Goal: Task Accomplishment & Management: Complete application form

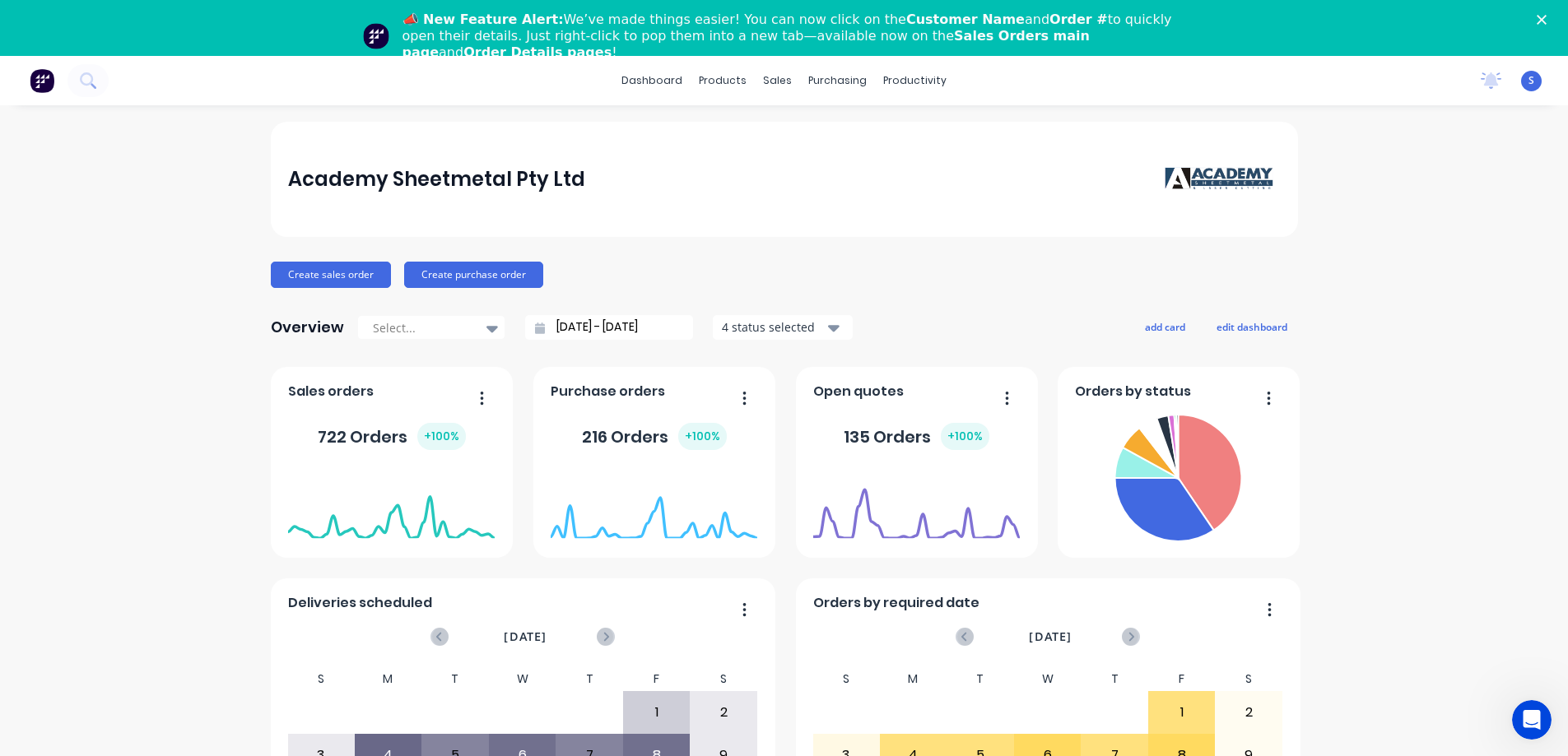
click at [1546, 17] on icon "Close" at bounding box center [1541, 19] width 10 height 10
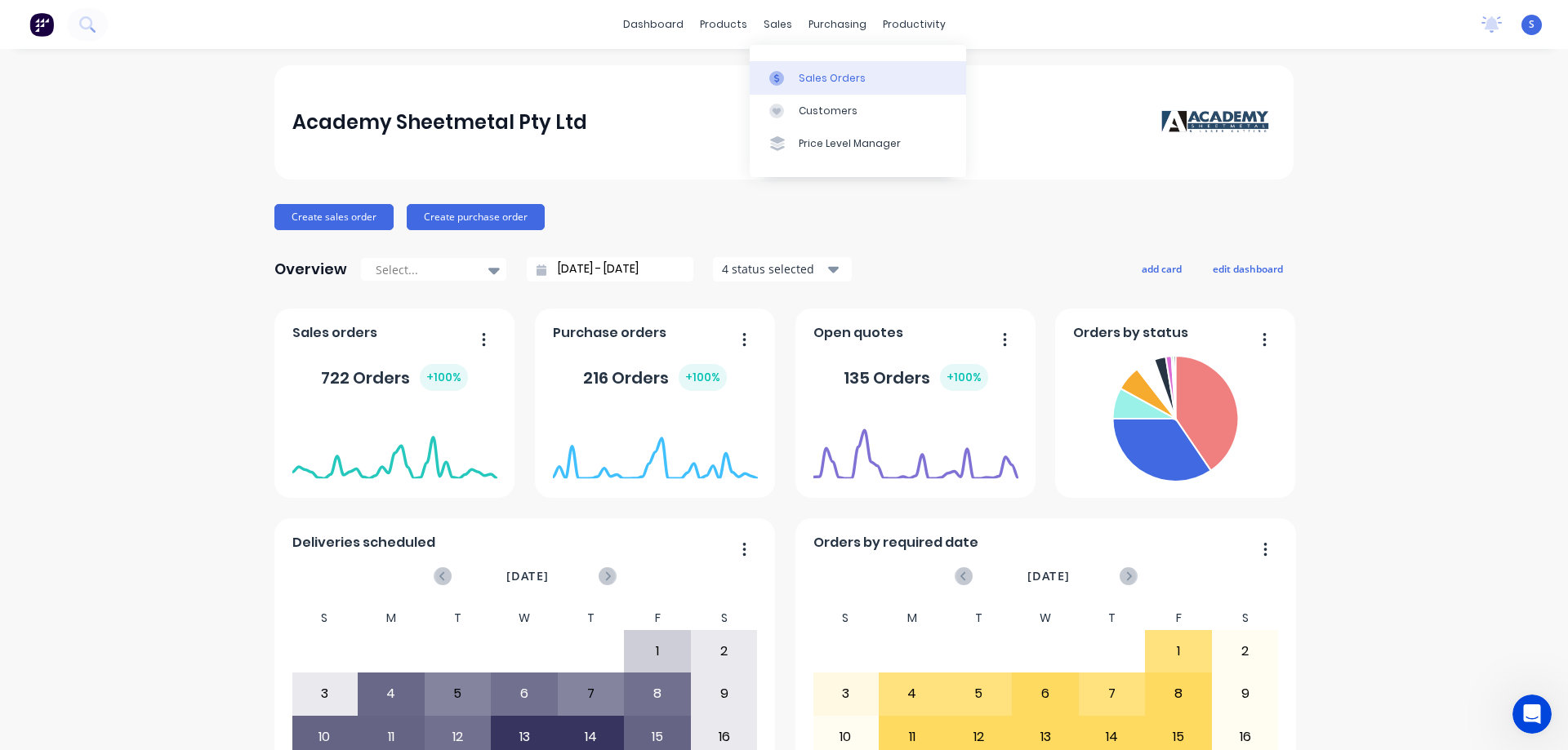
click at [844, 74] on div "Sales Orders" at bounding box center [832, 78] width 67 height 15
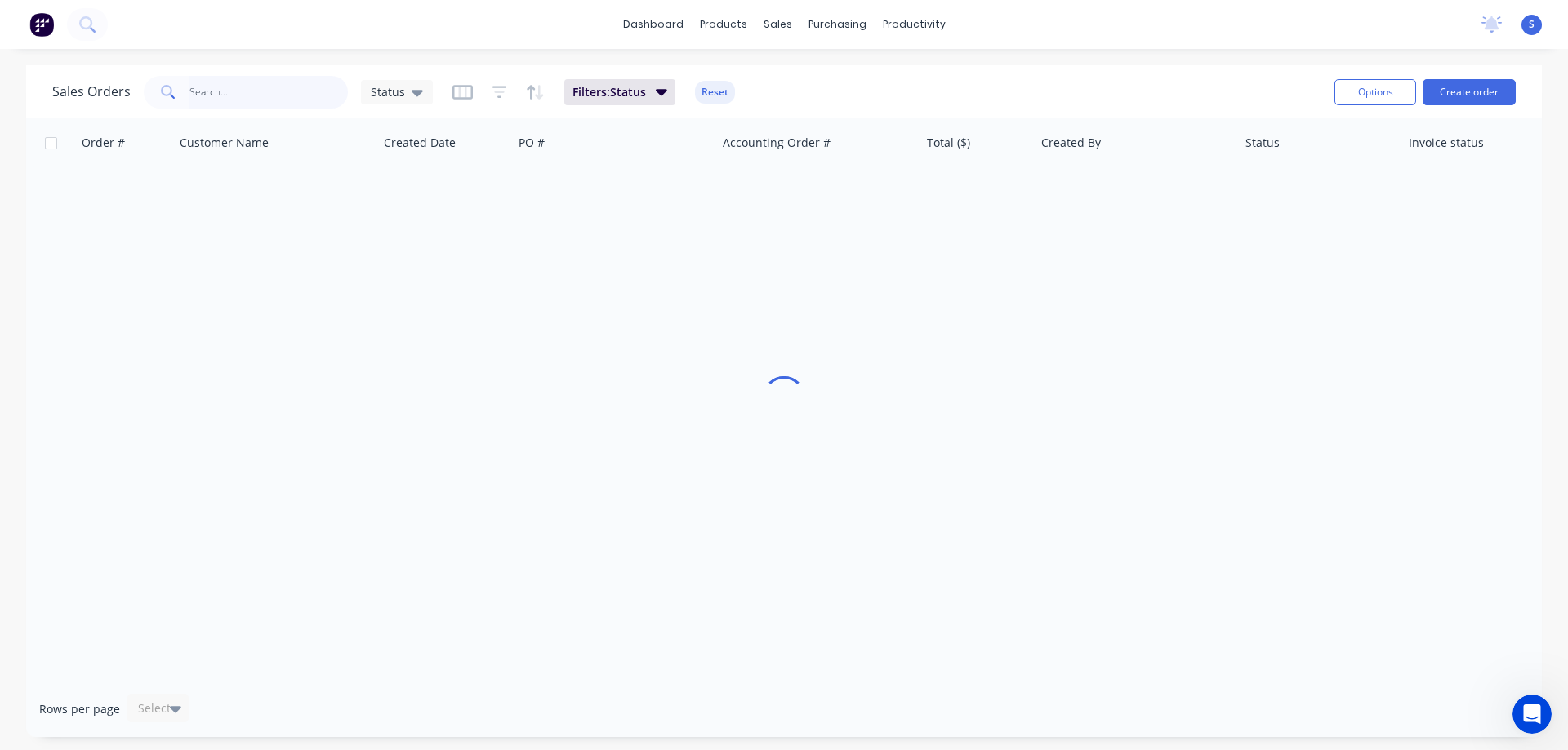
click at [223, 89] on input "text" at bounding box center [269, 93] width 159 height 33
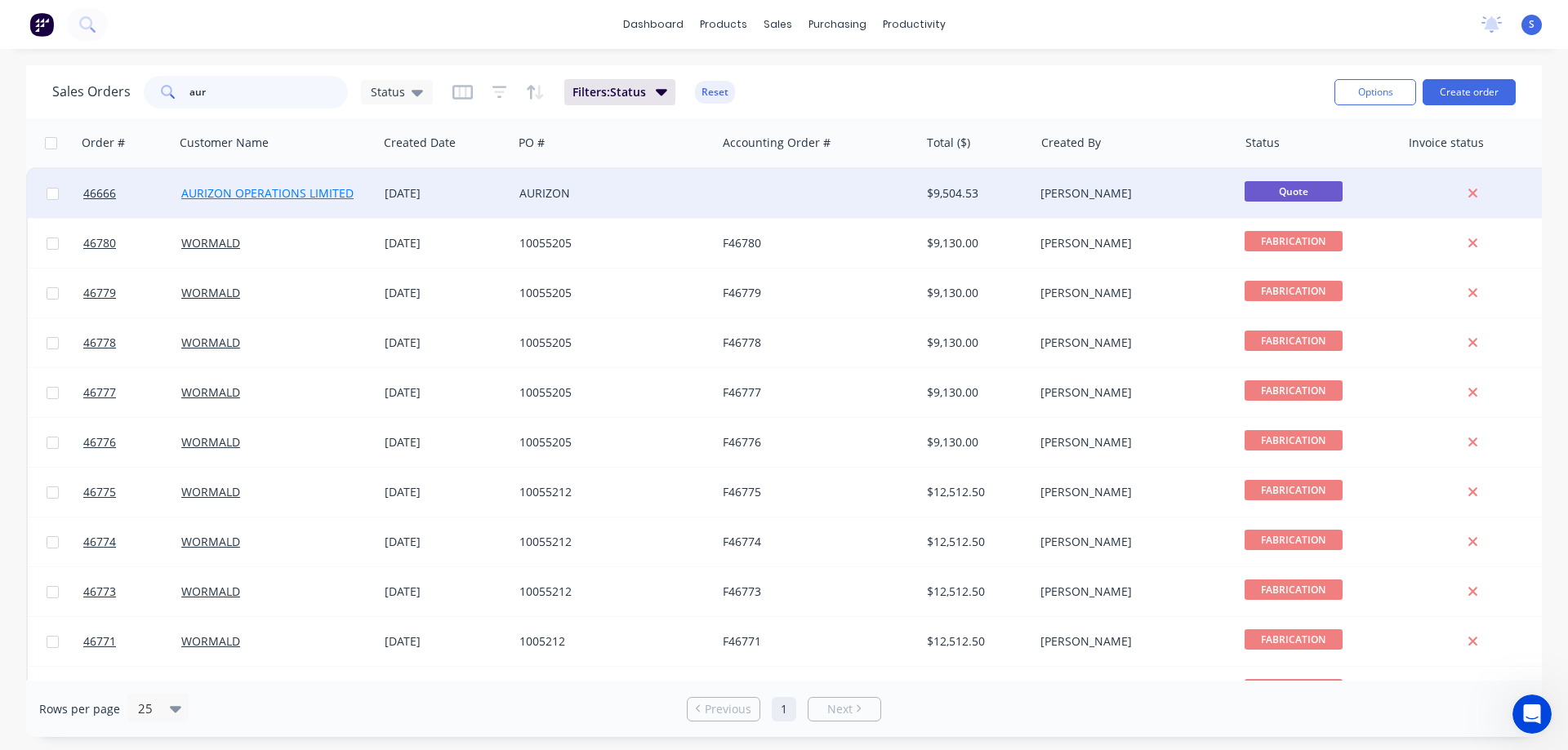
type input "aur"
click at [258, 192] on link "AURIZON OPERATIONS LIMITED" at bounding box center [267, 193] width 172 height 16
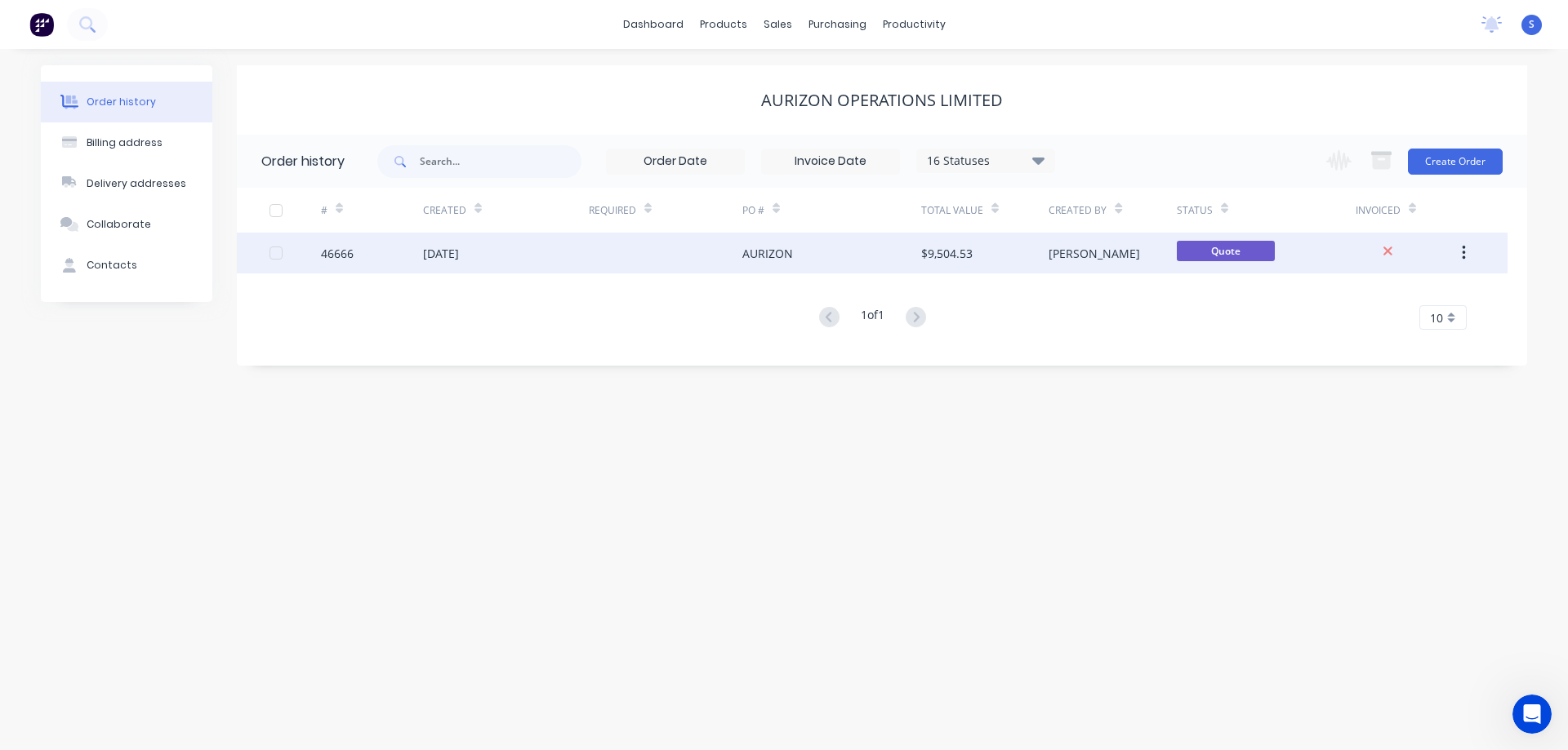
click at [838, 256] on div "AURIZON" at bounding box center [832, 253] width 178 height 41
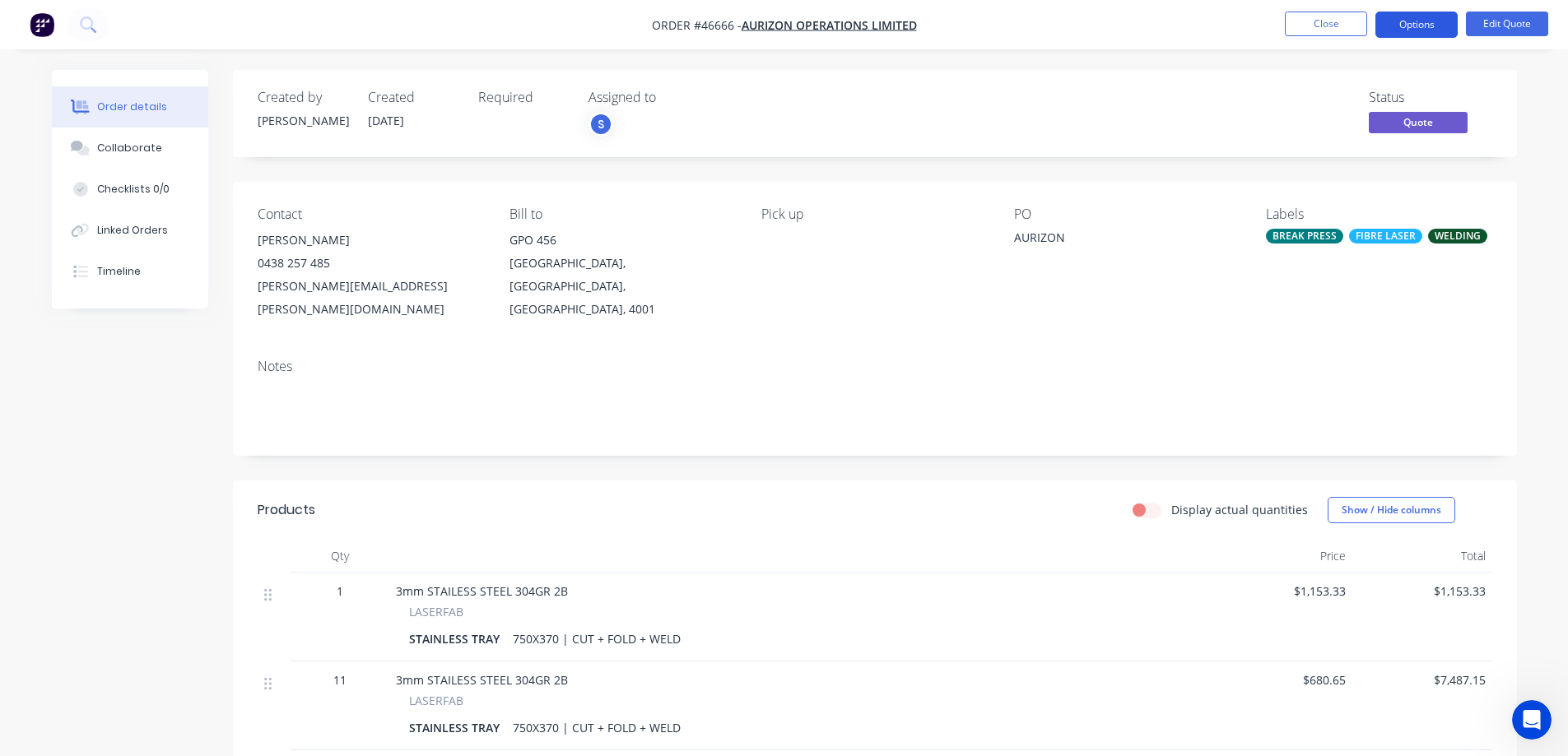
click at [1427, 21] on button "Options" at bounding box center [1416, 24] width 82 height 26
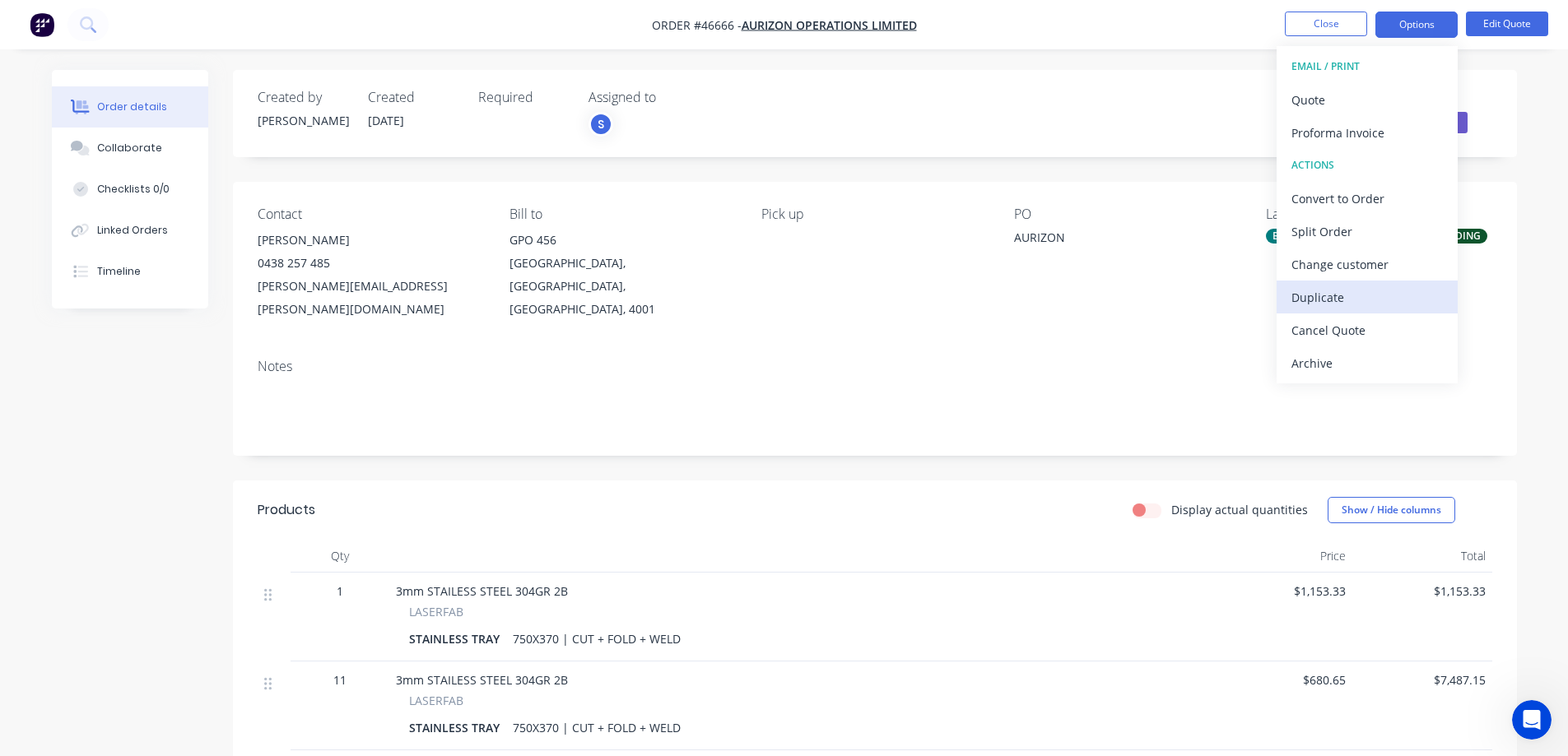
click at [1340, 304] on div "Duplicate" at bounding box center [1366, 297] width 151 height 24
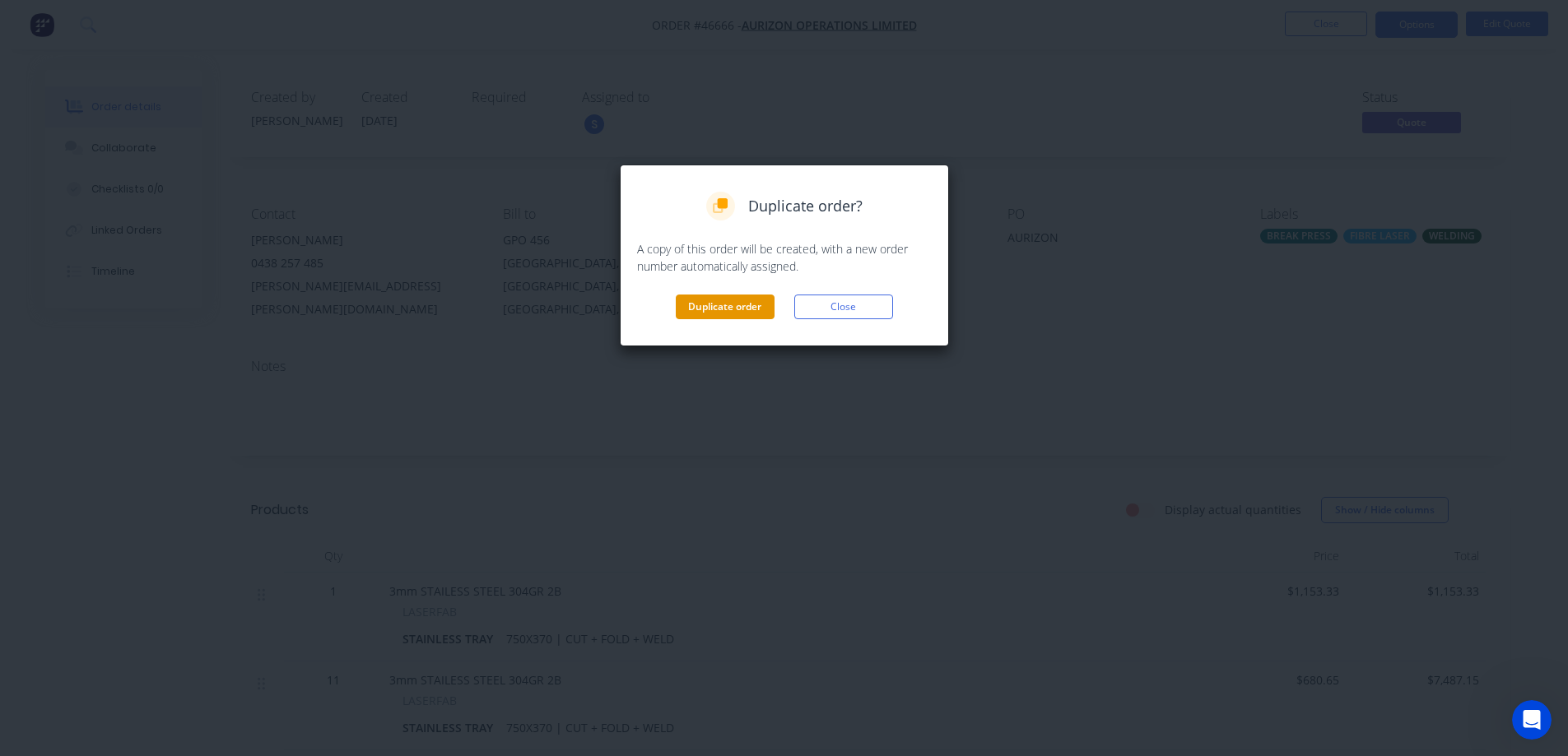
click at [730, 313] on button "Duplicate order" at bounding box center [725, 306] width 99 height 24
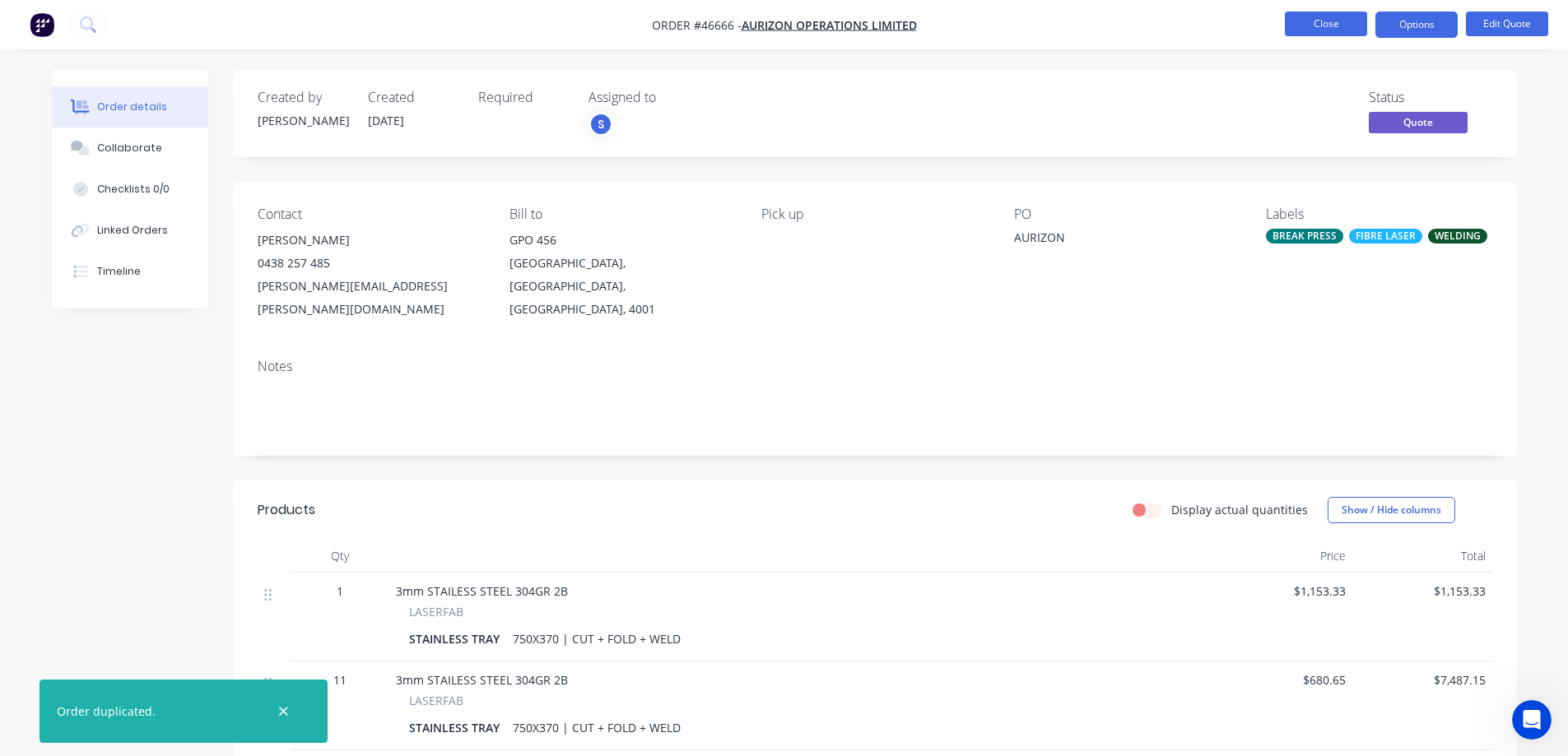
click at [1328, 21] on button "Close" at bounding box center [1326, 24] width 82 height 24
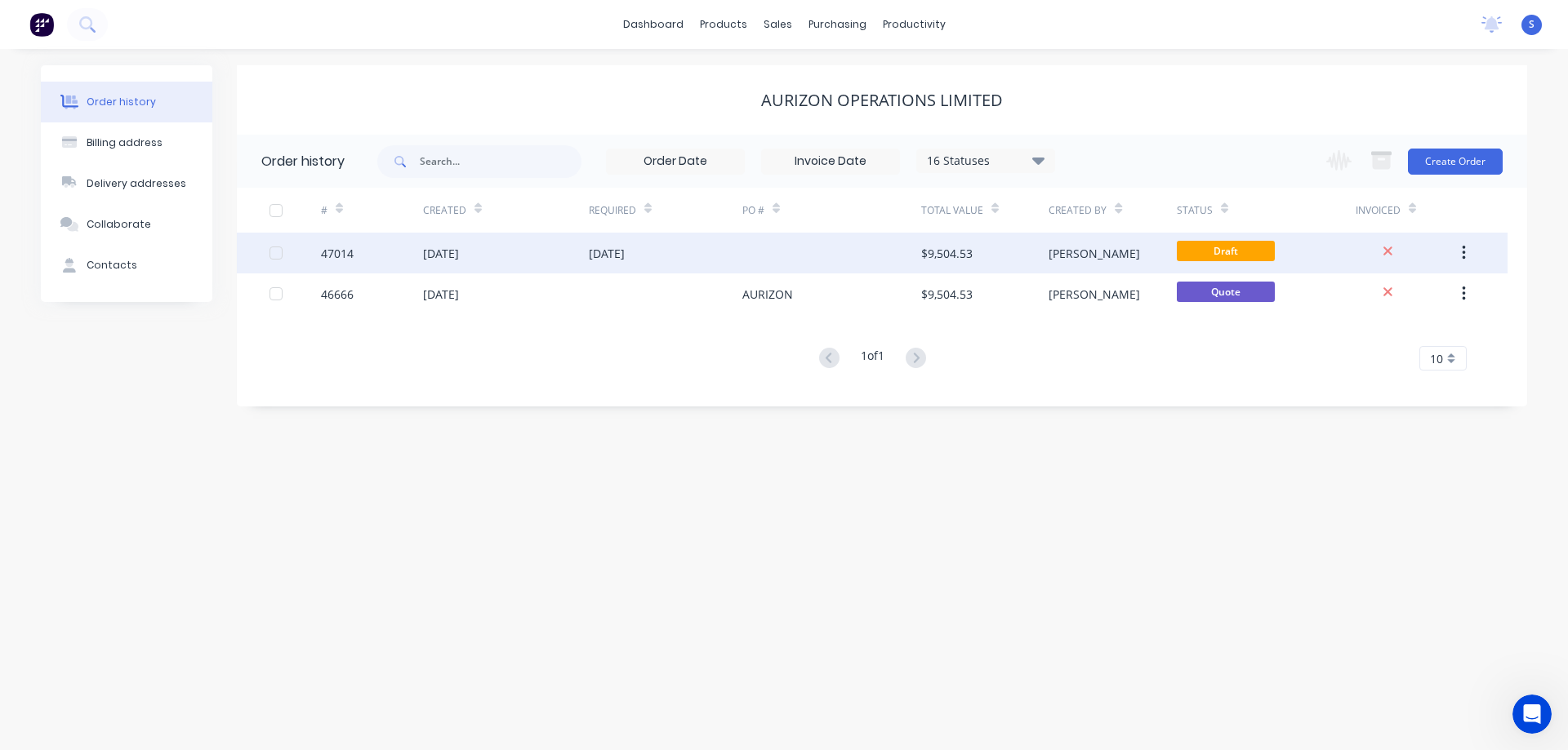
click at [539, 269] on div "[DATE]" at bounding box center [505, 253] width 165 height 41
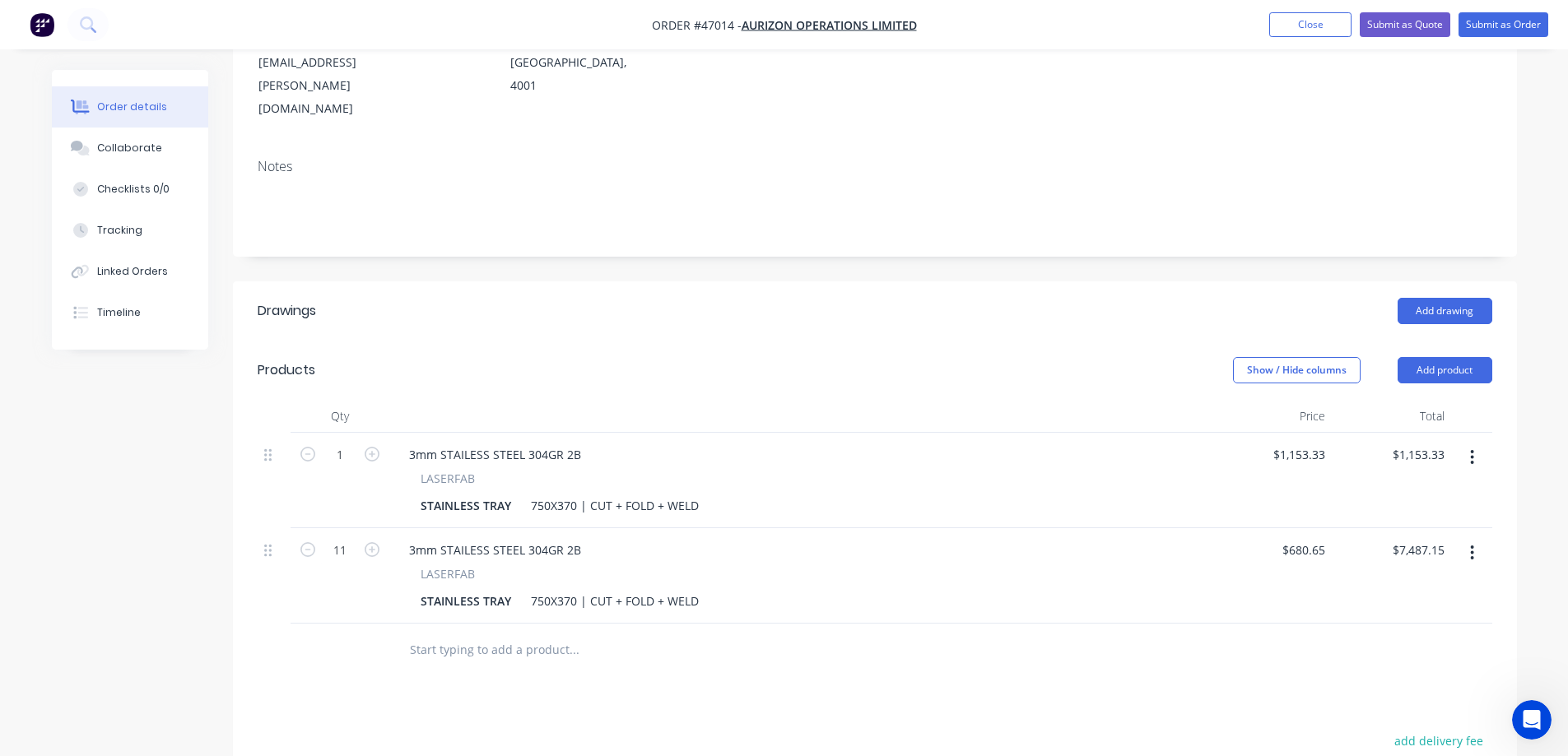
scroll to position [411, 0]
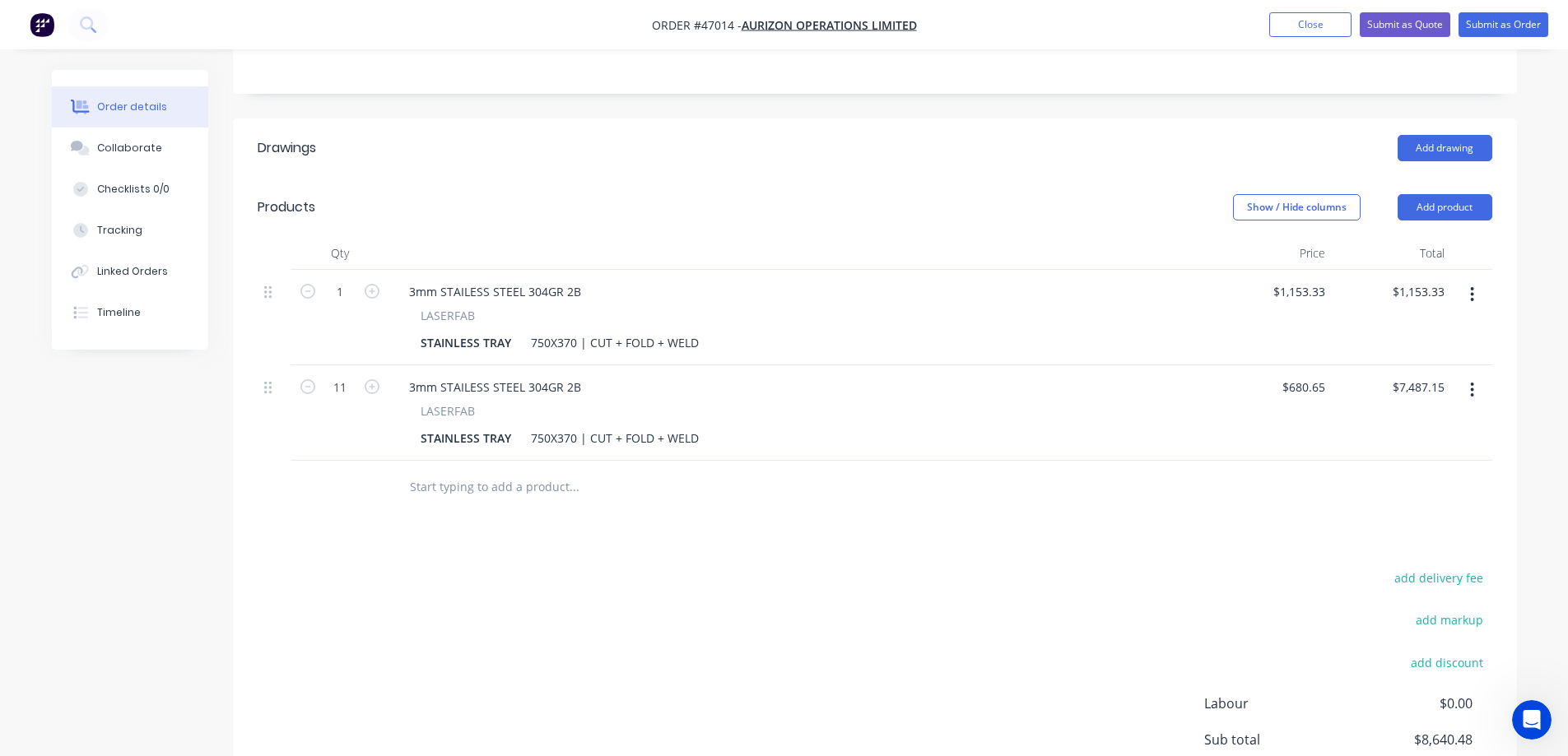
click at [1469, 375] on button "button" at bounding box center [1472, 390] width 38 height 30
click at [1381, 520] on div "Delete" at bounding box center [1413, 532] width 127 height 24
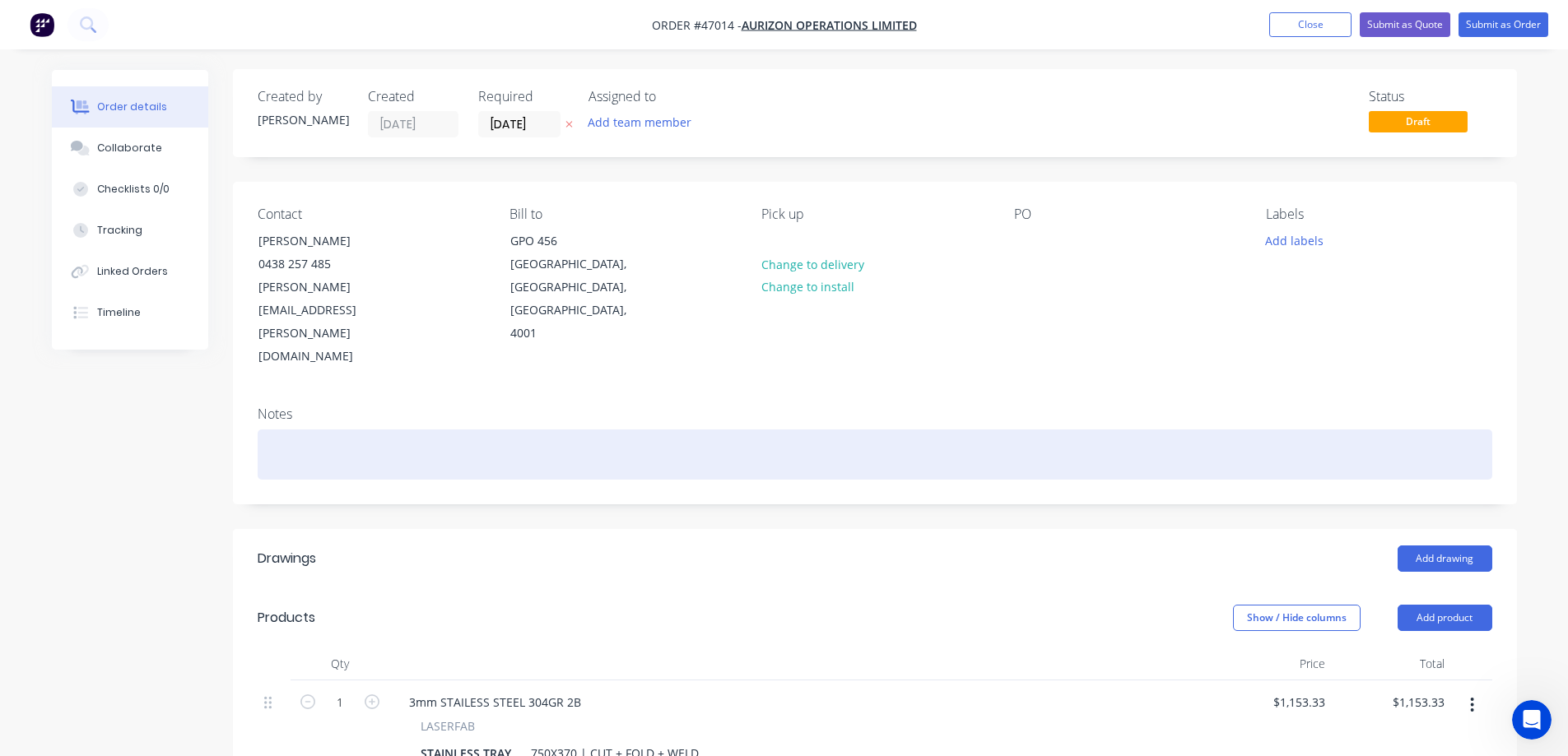
scroll to position [0, 0]
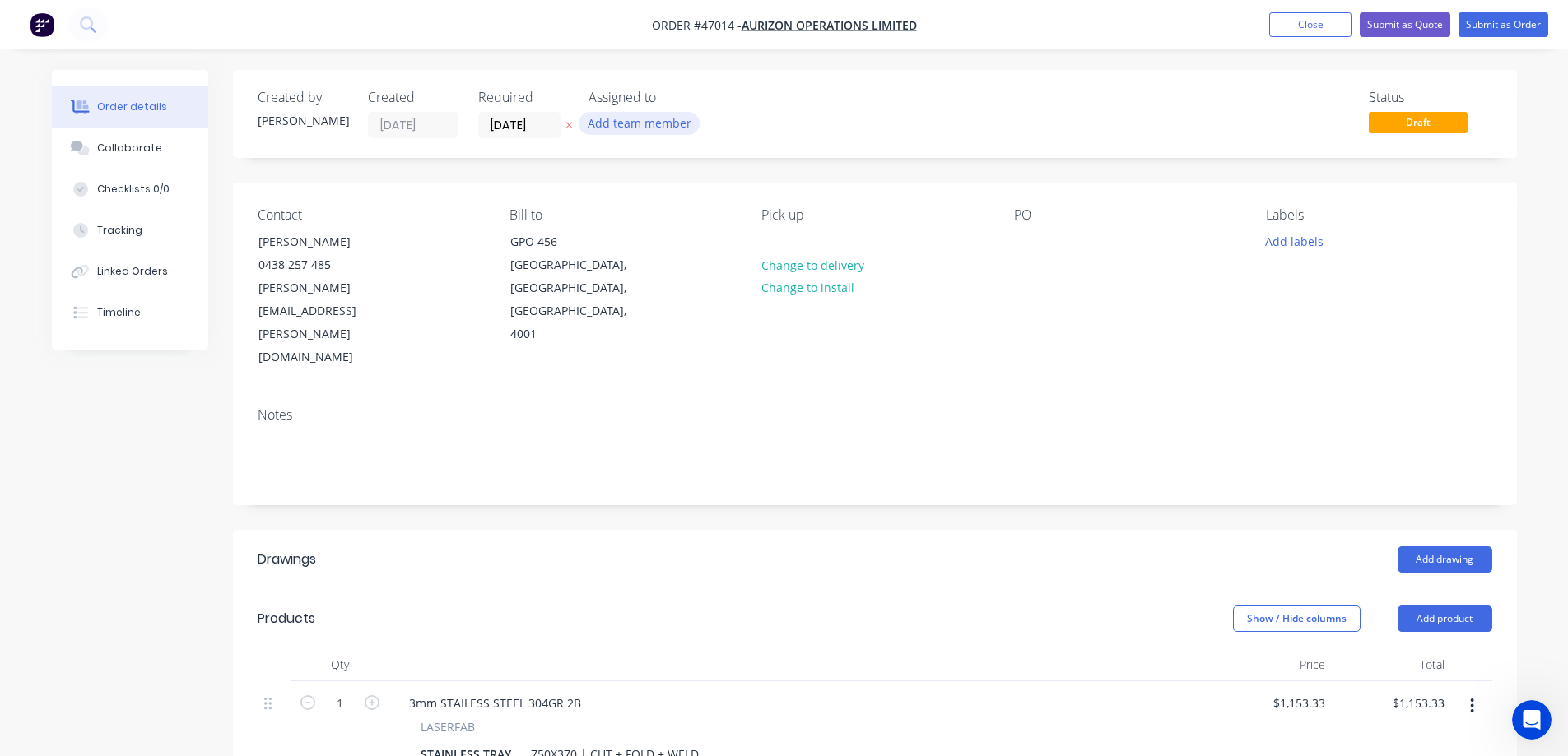
click at [632, 120] on button "Add team member" at bounding box center [639, 122] width 121 height 22
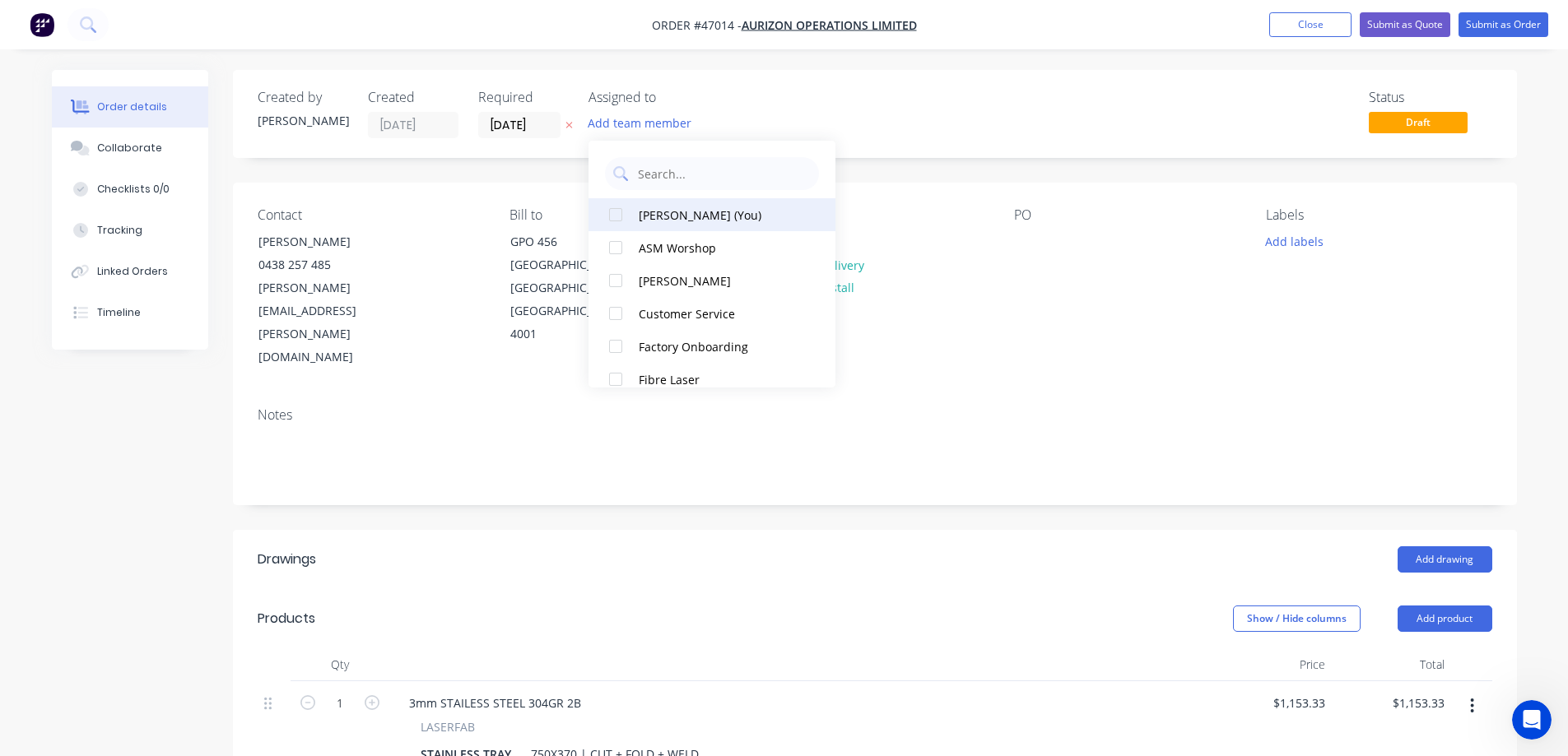
click at [623, 221] on div at bounding box center [616, 215] width 33 height 33
click at [156, 546] on div "Created by [PERSON_NAME] Created [DATE] Required [DATE] Assigned to S Status Dr…" at bounding box center [784, 642] width 1465 height 1144
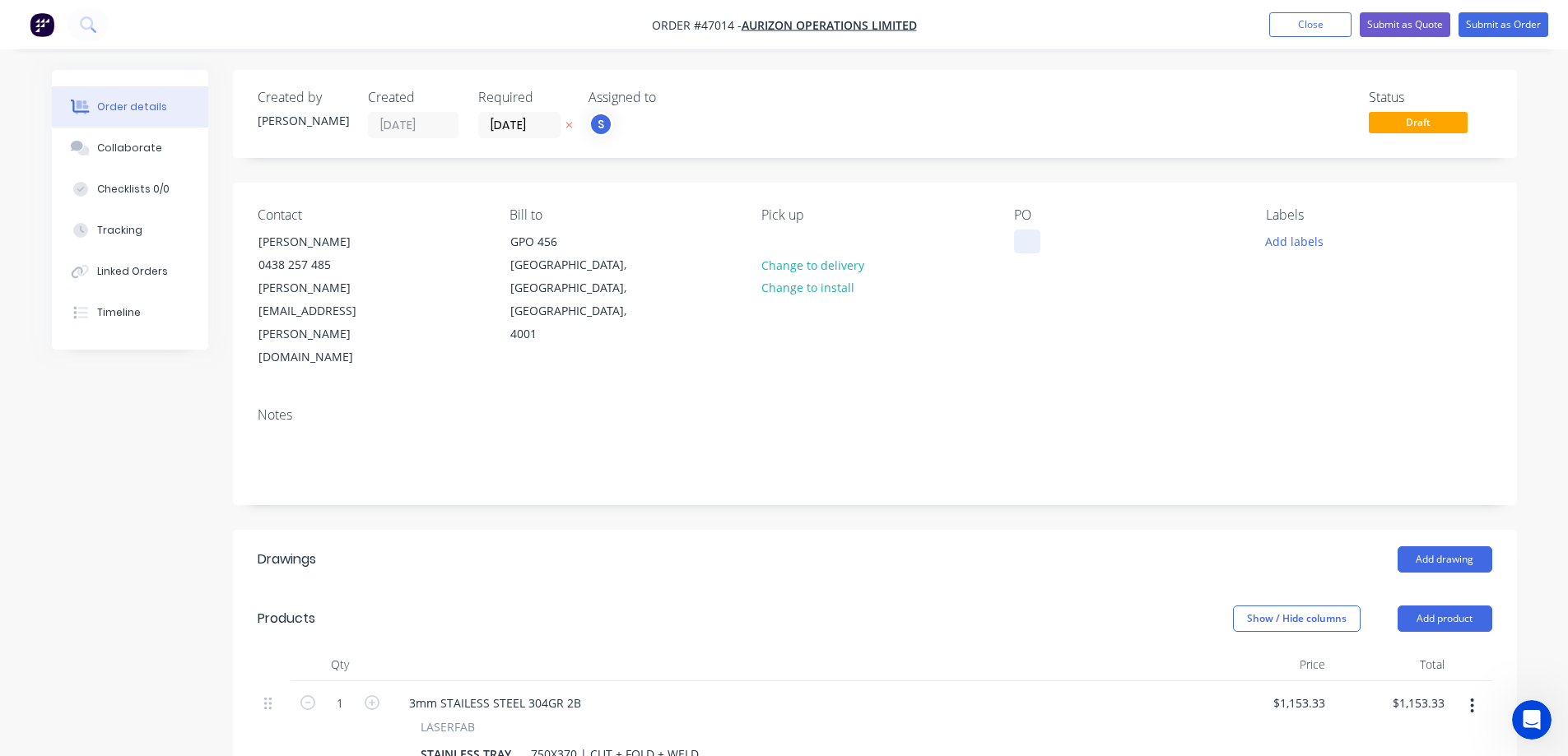
click at [1021, 246] on div at bounding box center [1027, 241] width 26 height 24
click at [544, 131] on input "[DATE]" at bounding box center [519, 125] width 80 height 24
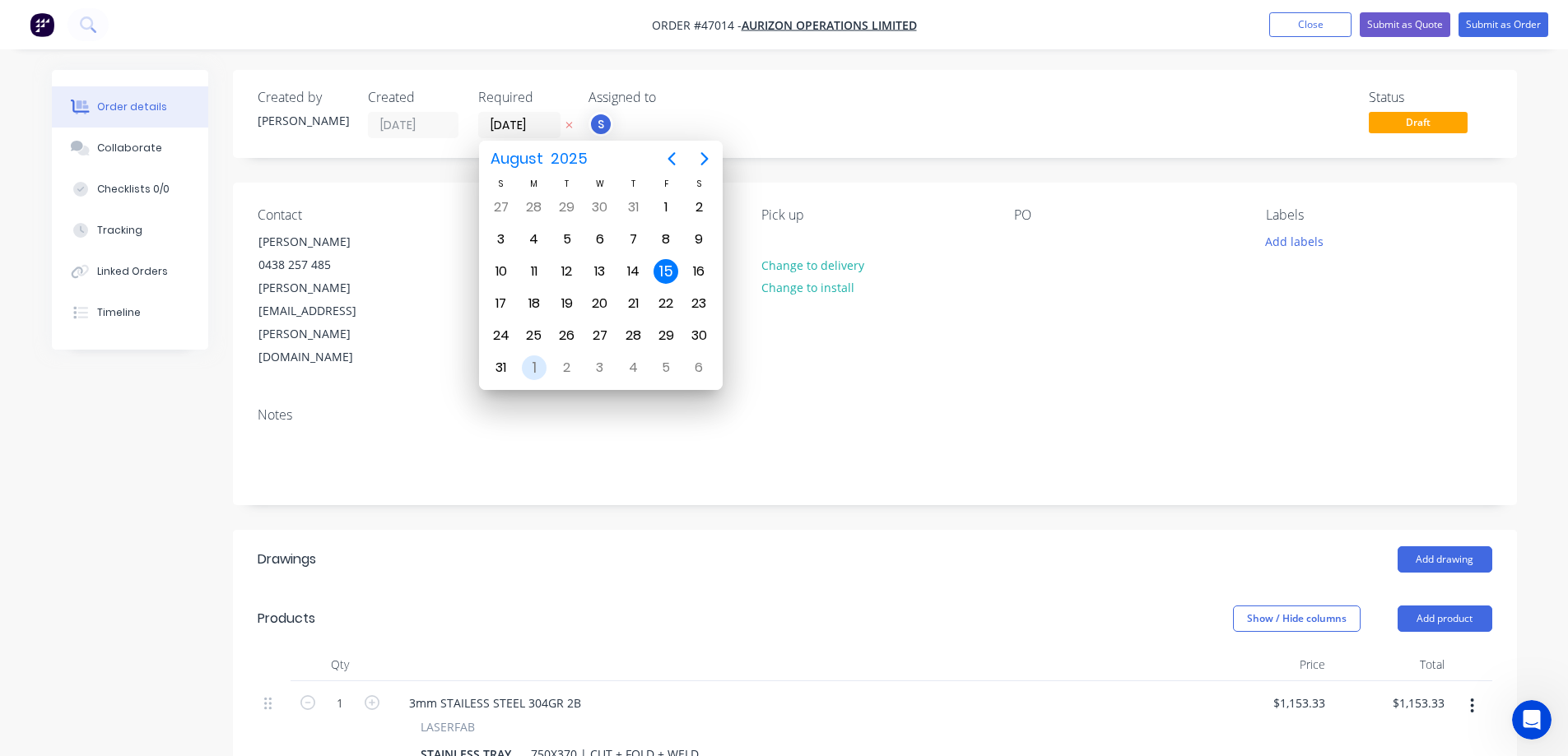
click at [535, 371] on div "1" at bounding box center [534, 368] width 24 height 24
type input "[DATE]"
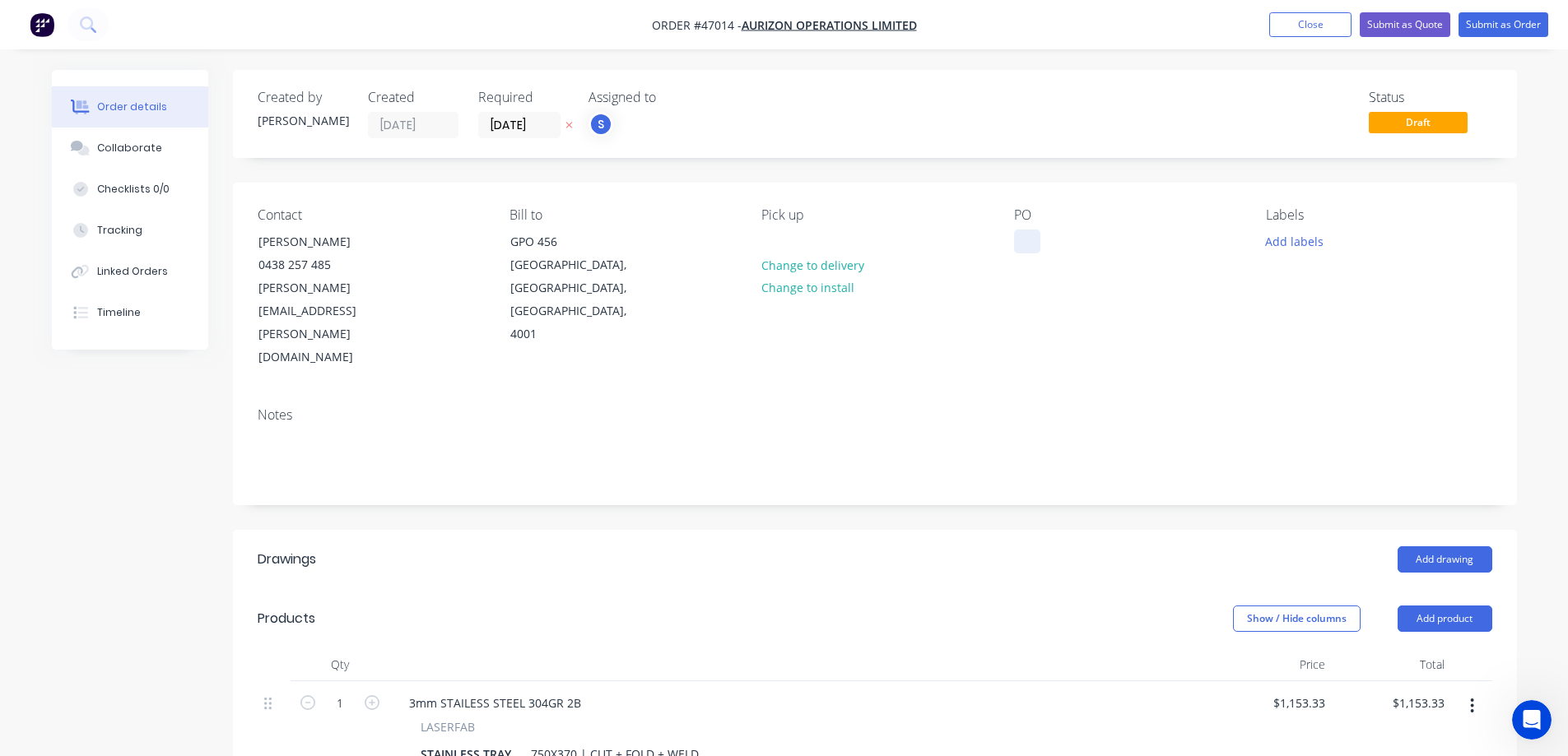
click at [1028, 237] on div at bounding box center [1027, 241] width 26 height 24
paste div
click at [1287, 246] on button "Add labels" at bounding box center [1294, 240] width 76 height 22
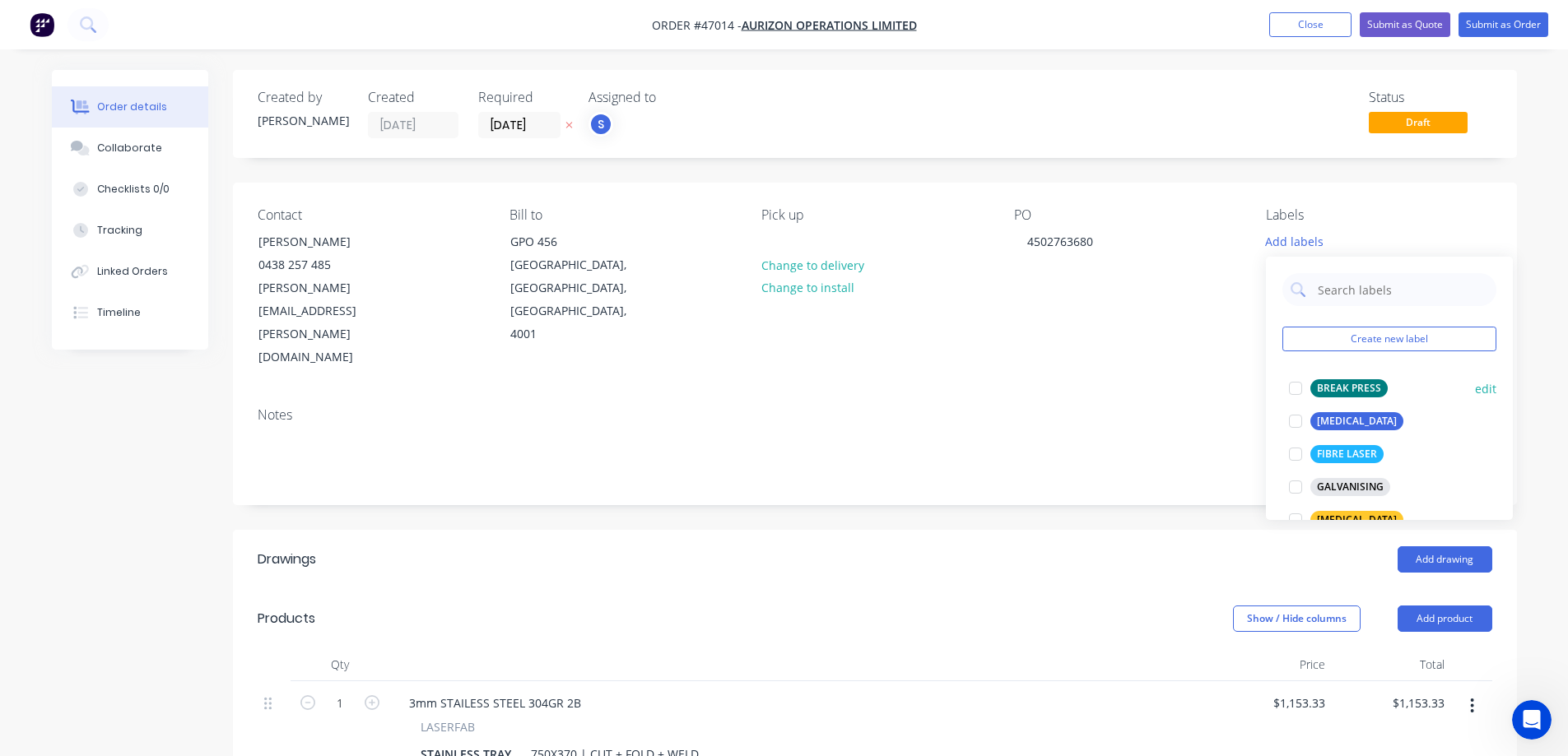
click at [1295, 388] on div at bounding box center [1296, 388] width 33 height 33
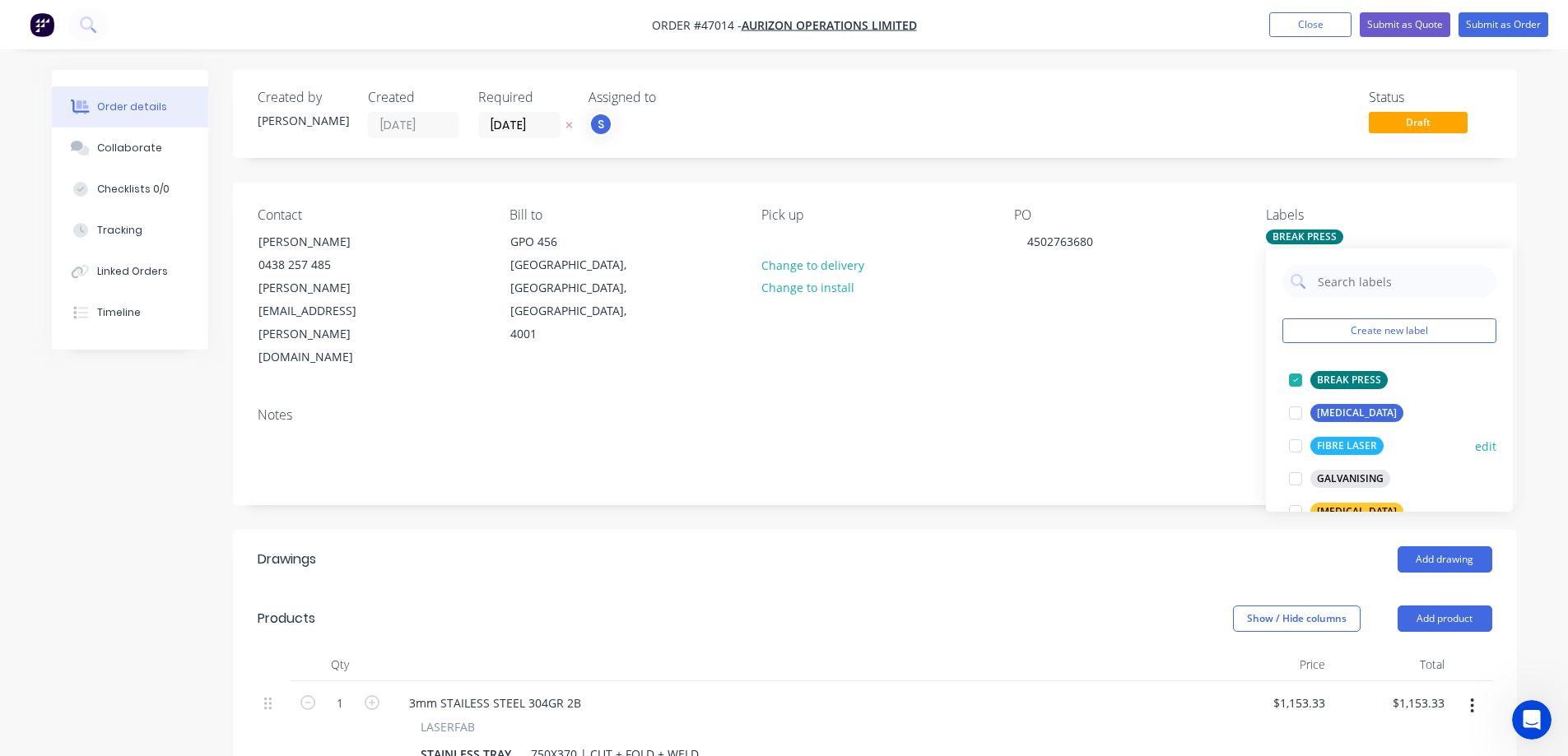
click at [1296, 447] on div at bounding box center [1296, 446] width 33 height 33
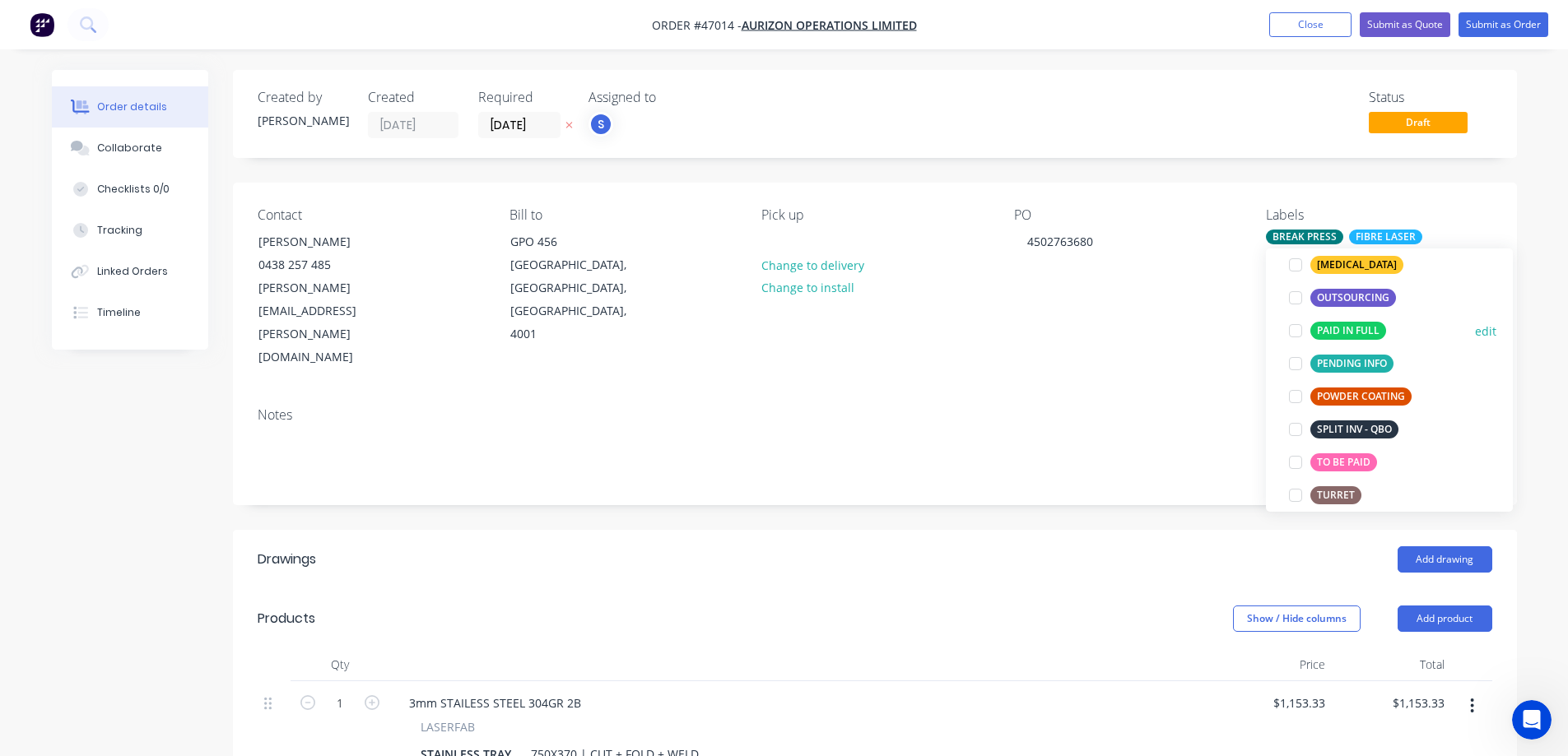
scroll to position [329, 0]
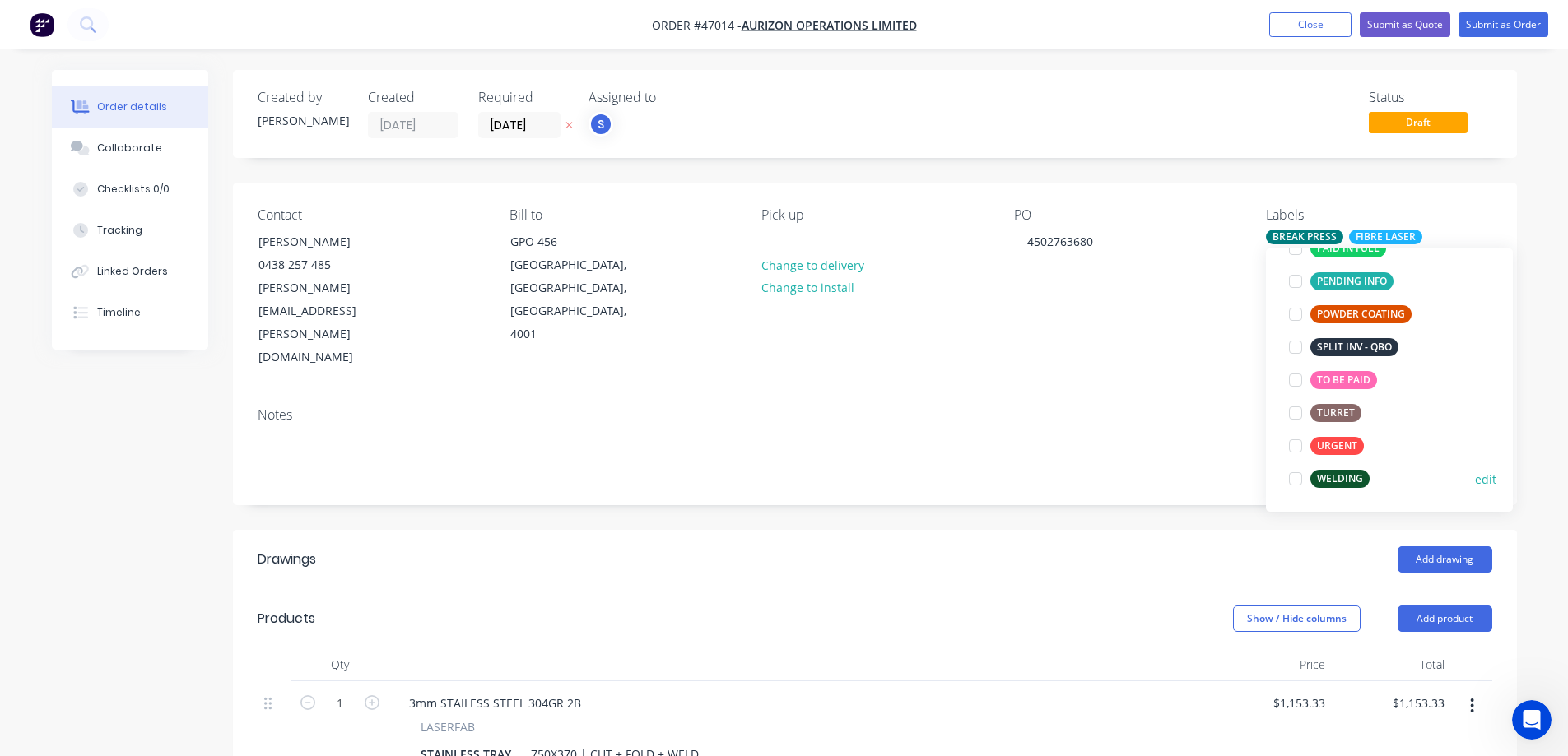
click at [1297, 483] on div at bounding box center [1296, 479] width 33 height 33
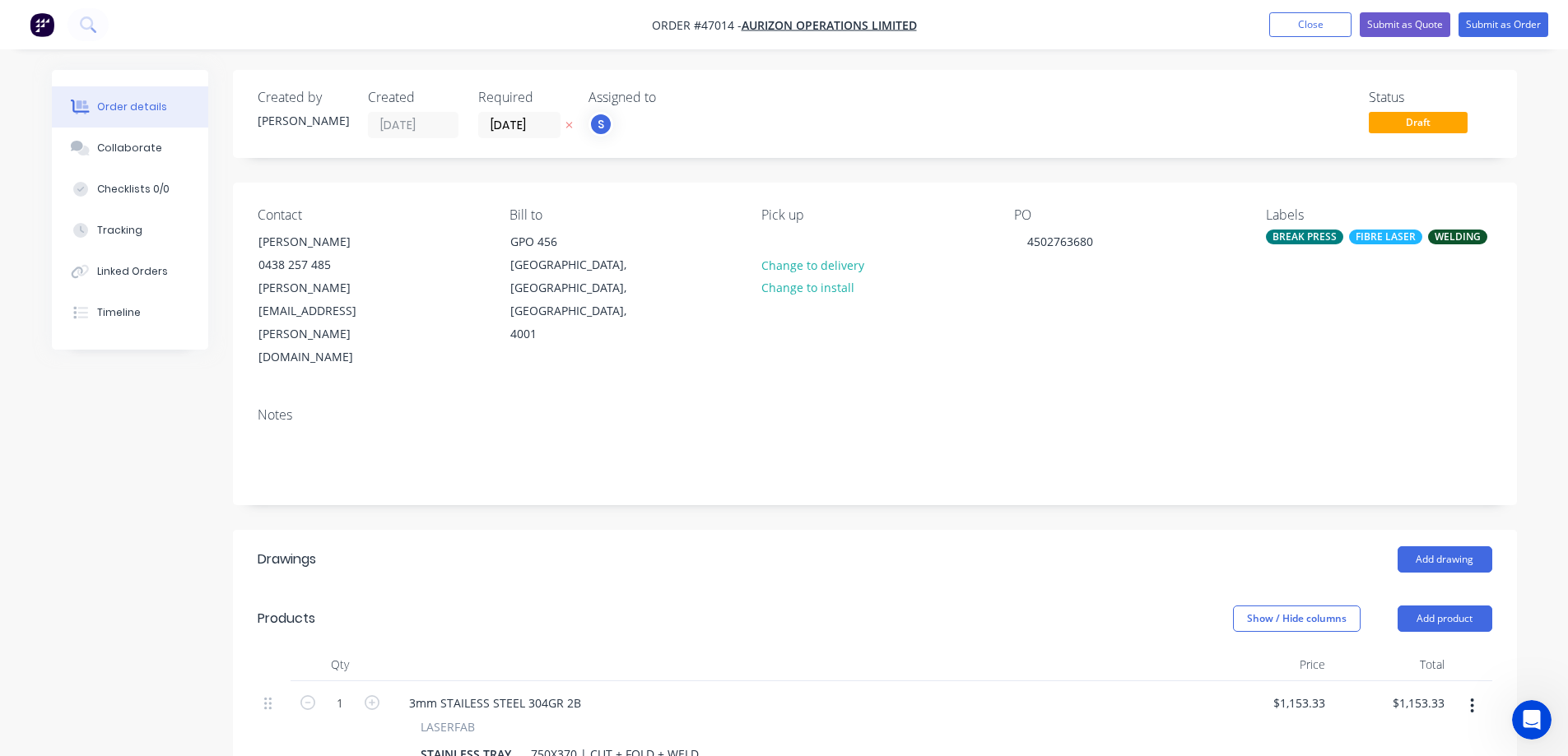
click at [1123, 182] on div "Created by [PERSON_NAME] Created [DATE] Required [DATE] Assigned to S Status Dr…" at bounding box center [875, 629] width 1284 height 1119
click at [1484, 26] on button "Submit as Order" at bounding box center [1503, 24] width 90 height 24
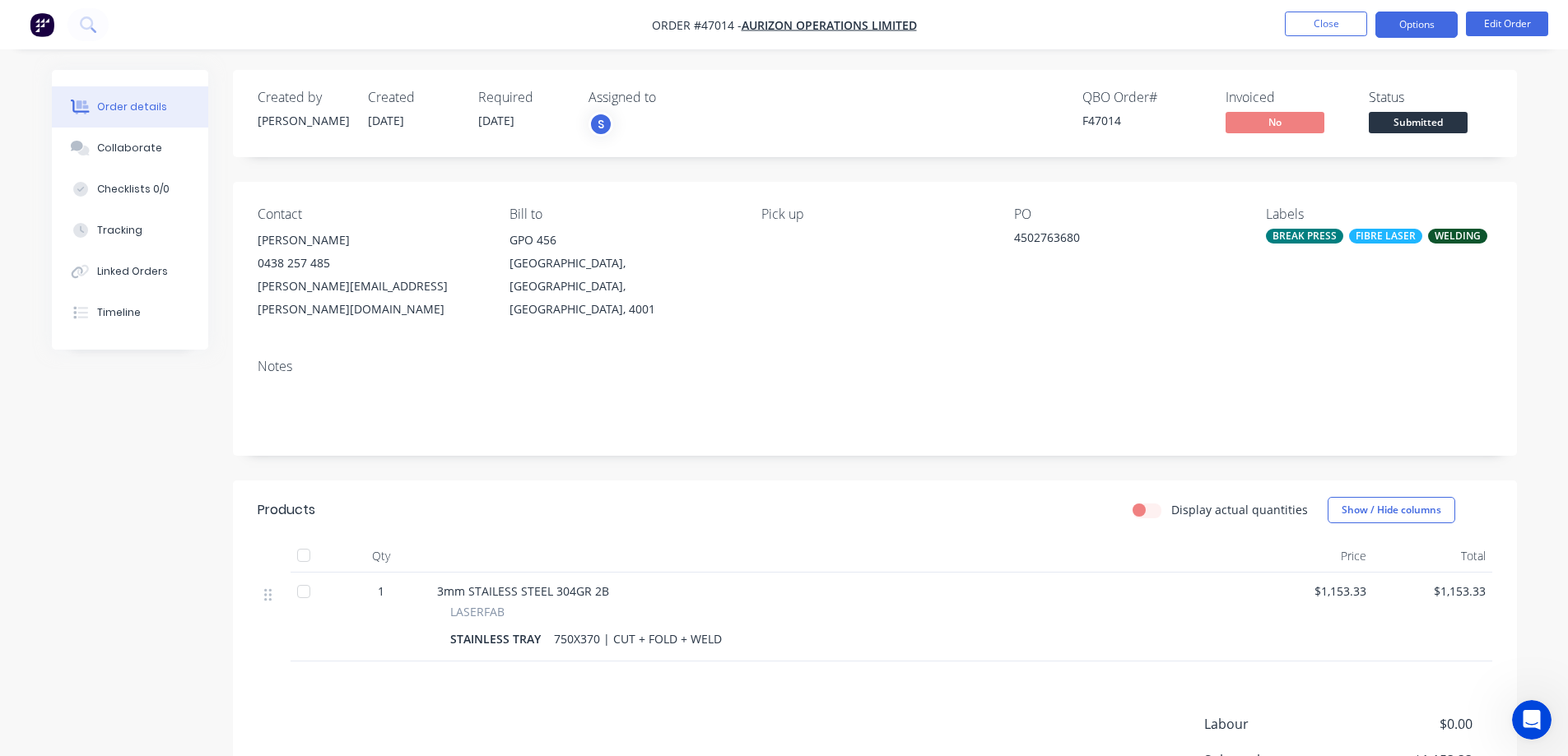
click at [1434, 26] on button "Options" at bounding box center [1416, 24] width 82 height 26
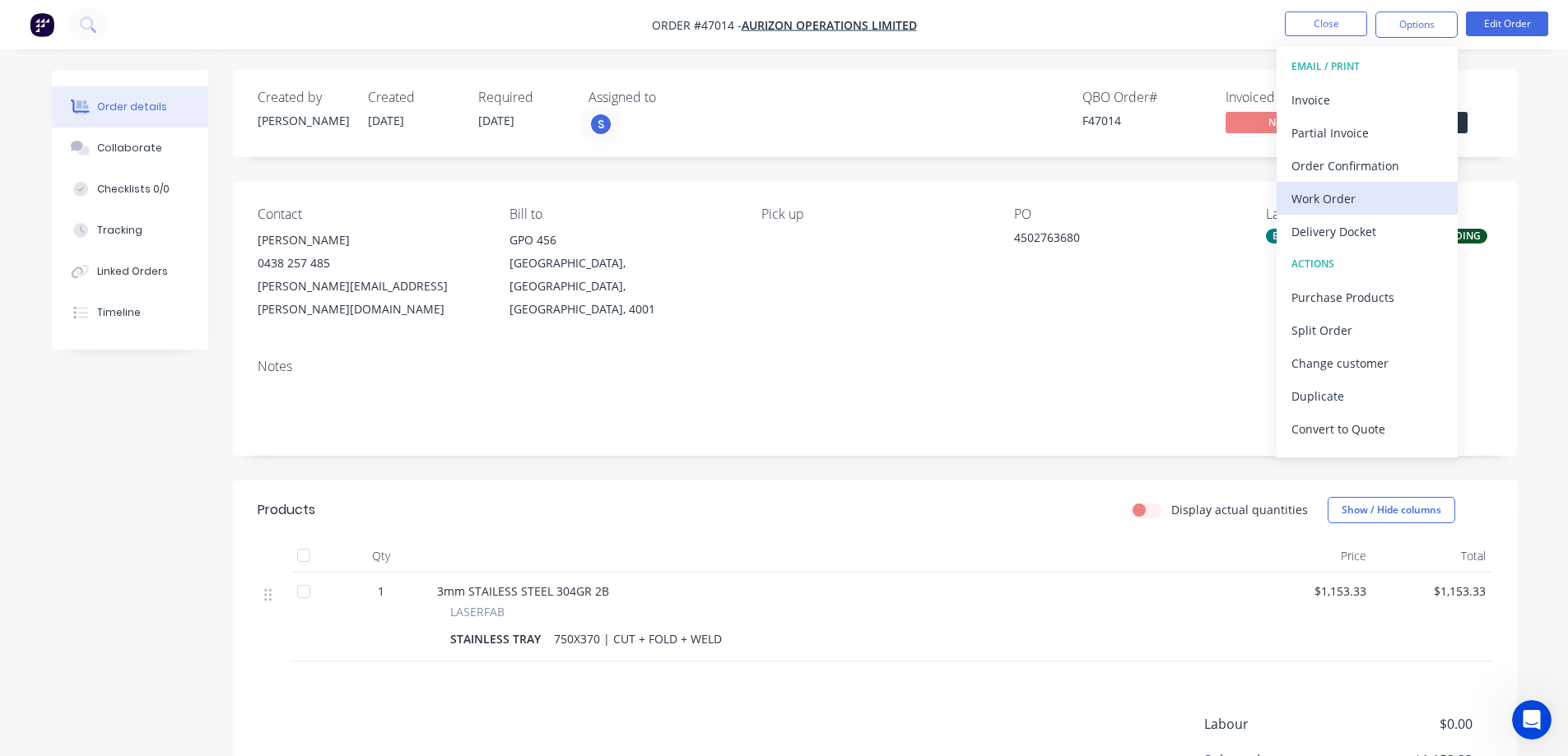
click at [1320, 203] on div "Work Order" at bounding box center [1366, 198] width 151 height 24
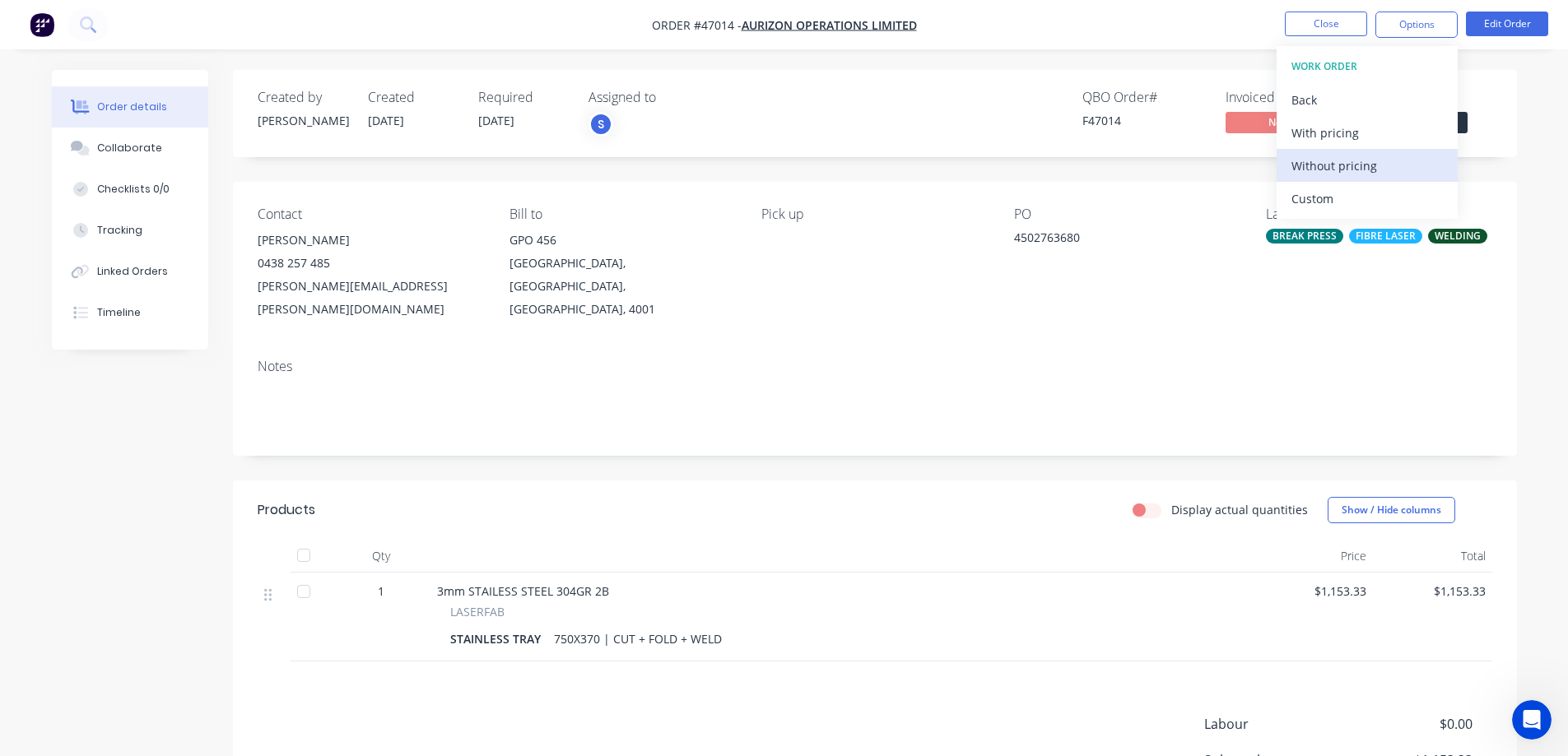
click at [1344, 163] on div "Without pricing" at bounding box center [1366, 165] width 151 height 24
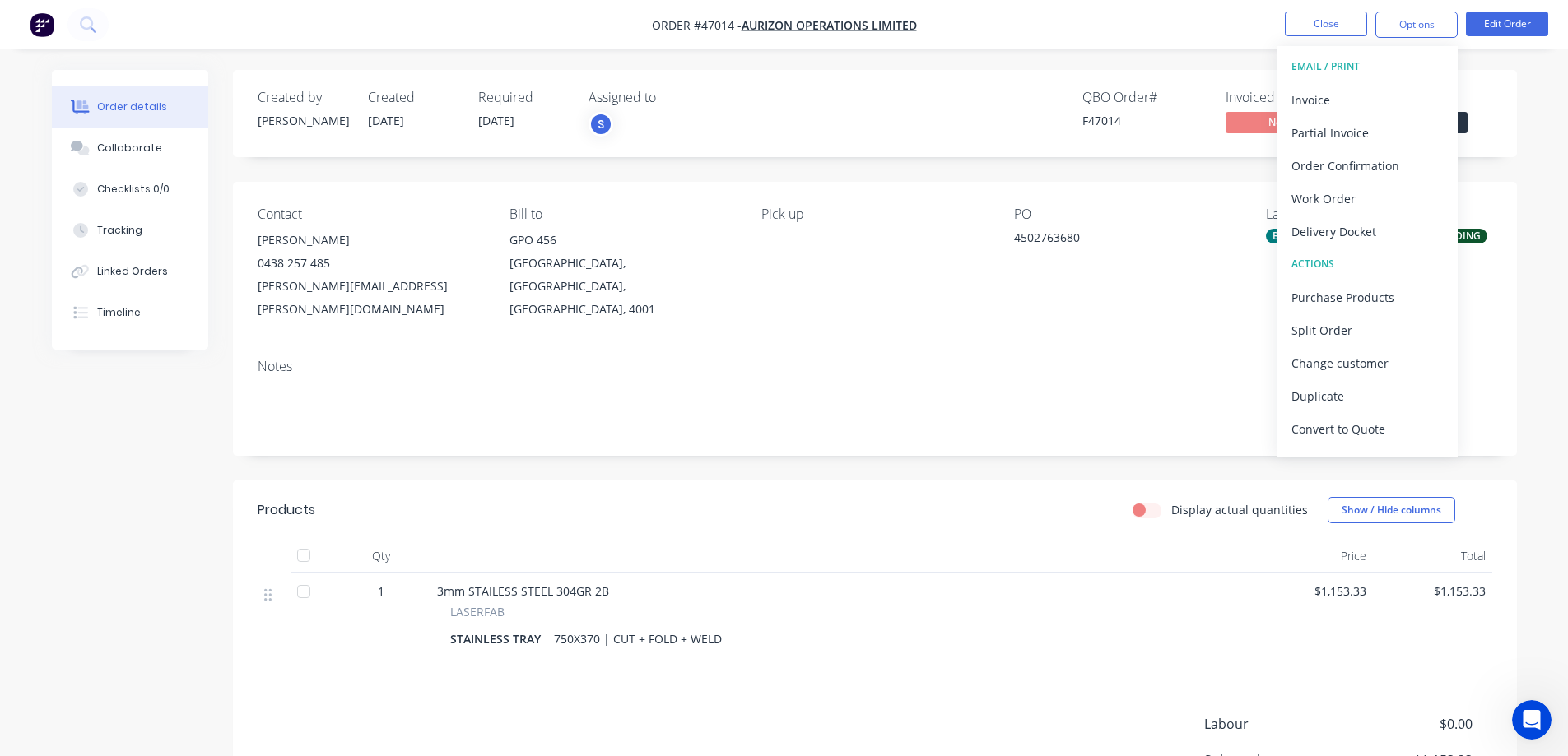
click at [133, 497] on div "Created by [PERSON_NAME] Created [DATE] Required [DATE] Assigned to S QBO Order…" at bounding box center [784, 494] width 1465 height 849
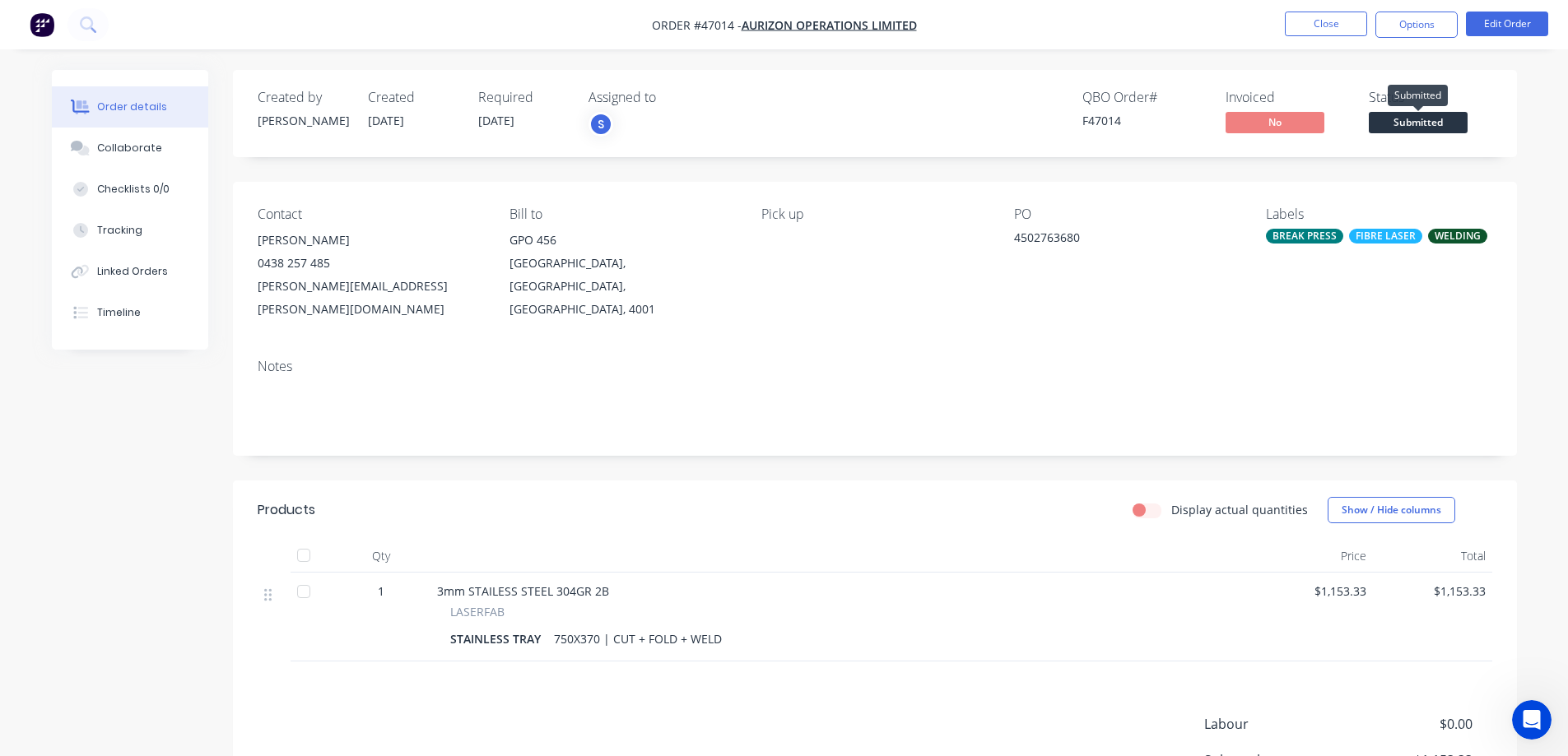
click at [1419, 120] on span "Submitted" at bounding box center [1418, 122] width 99 height 21
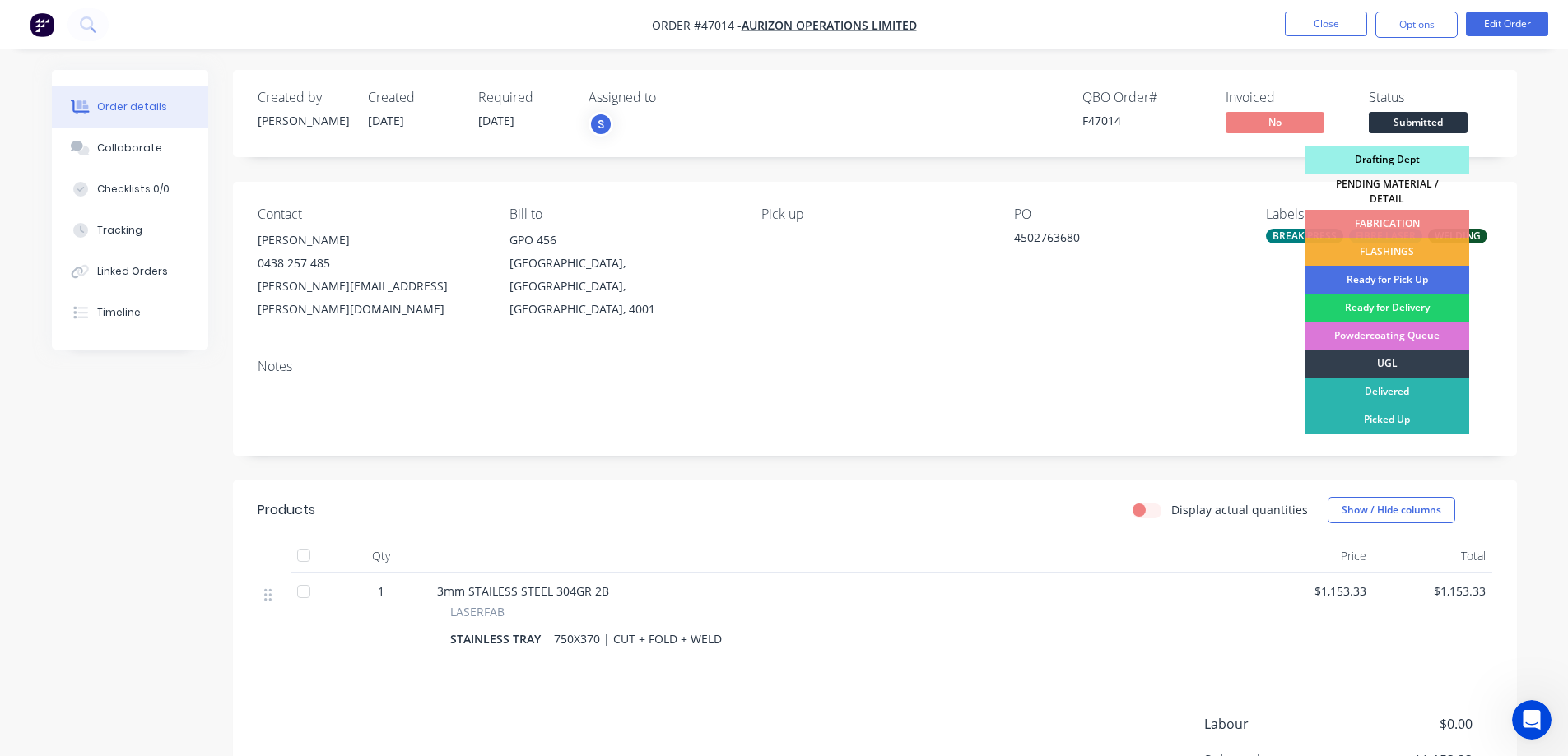
click at [1413, 156] on div "Drafting Dept" at bounding box center [1386, 160] width 165 height 28
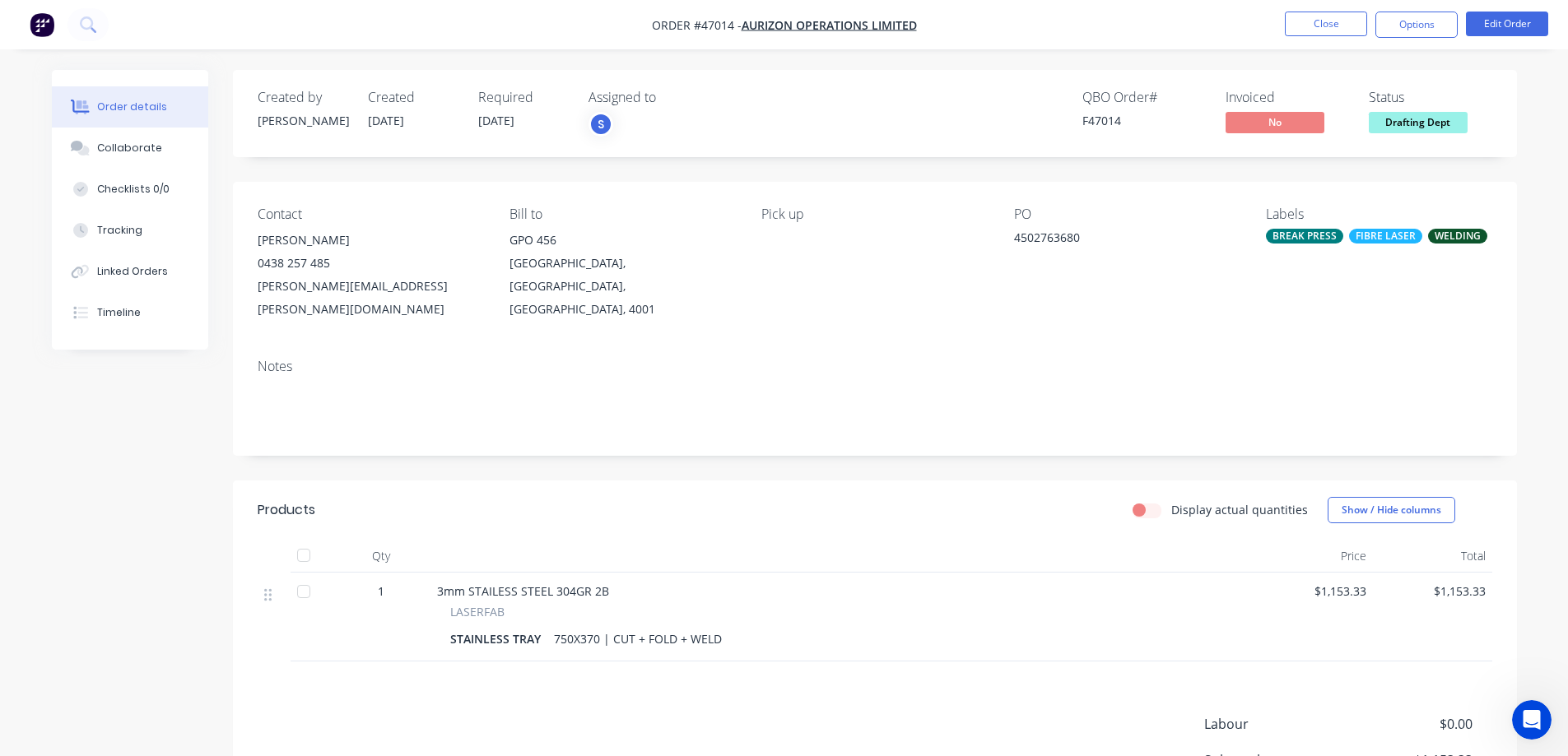
click at [1544, 141] on div "Order details Collaborate Checklists 0/0 Tracking Linked Orders Timeline Order …" at bounding box center [784, 459] width 1568 height 918
click at [1429, 24] on button "Options" at bounding box center [1416, 24] width 82 height 26
